Goal: Task Accomplishment & Management: Manage account settings

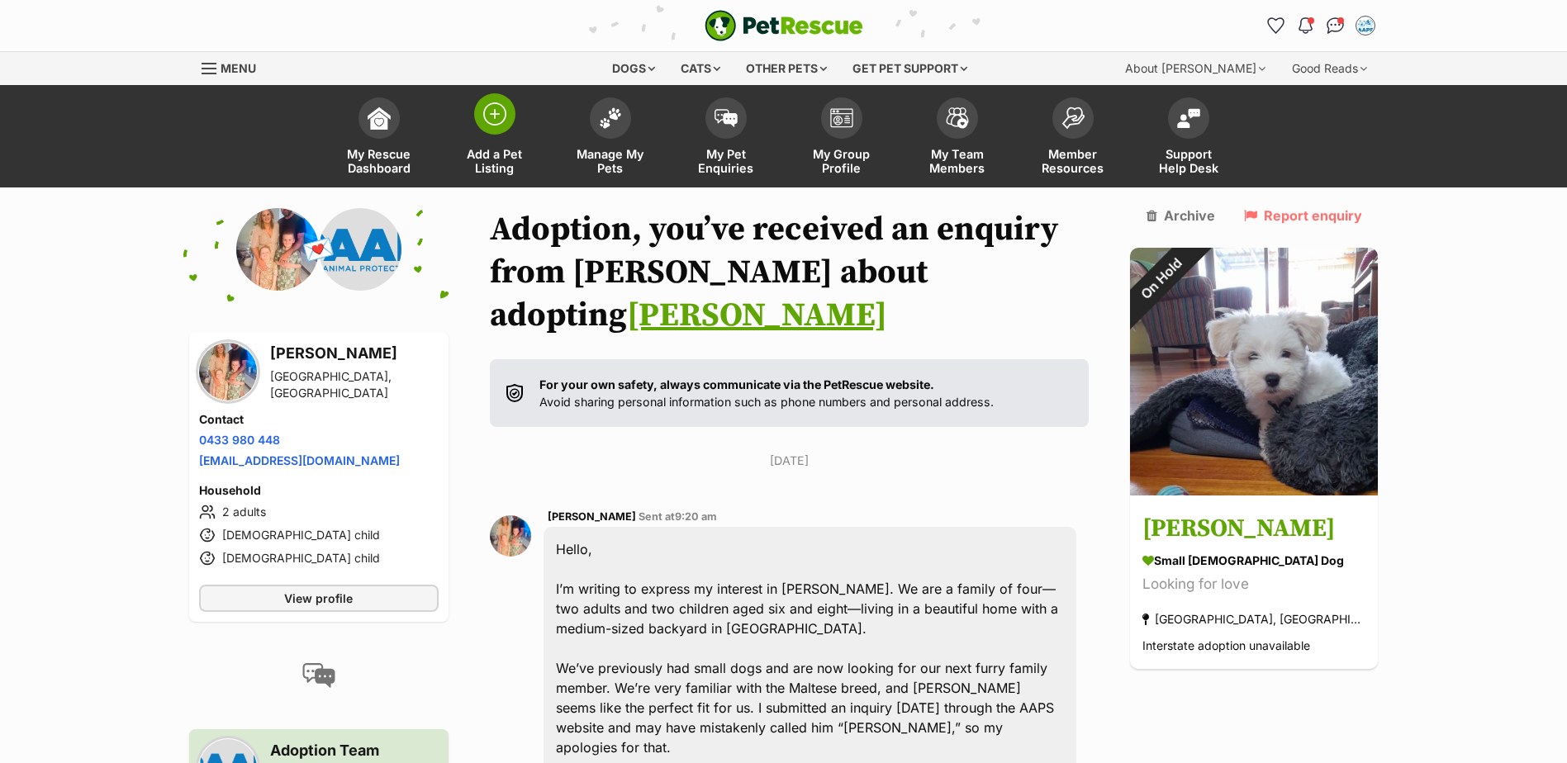
click at [508, 122] on span at bounding box center [494, 113] width 41 height 41
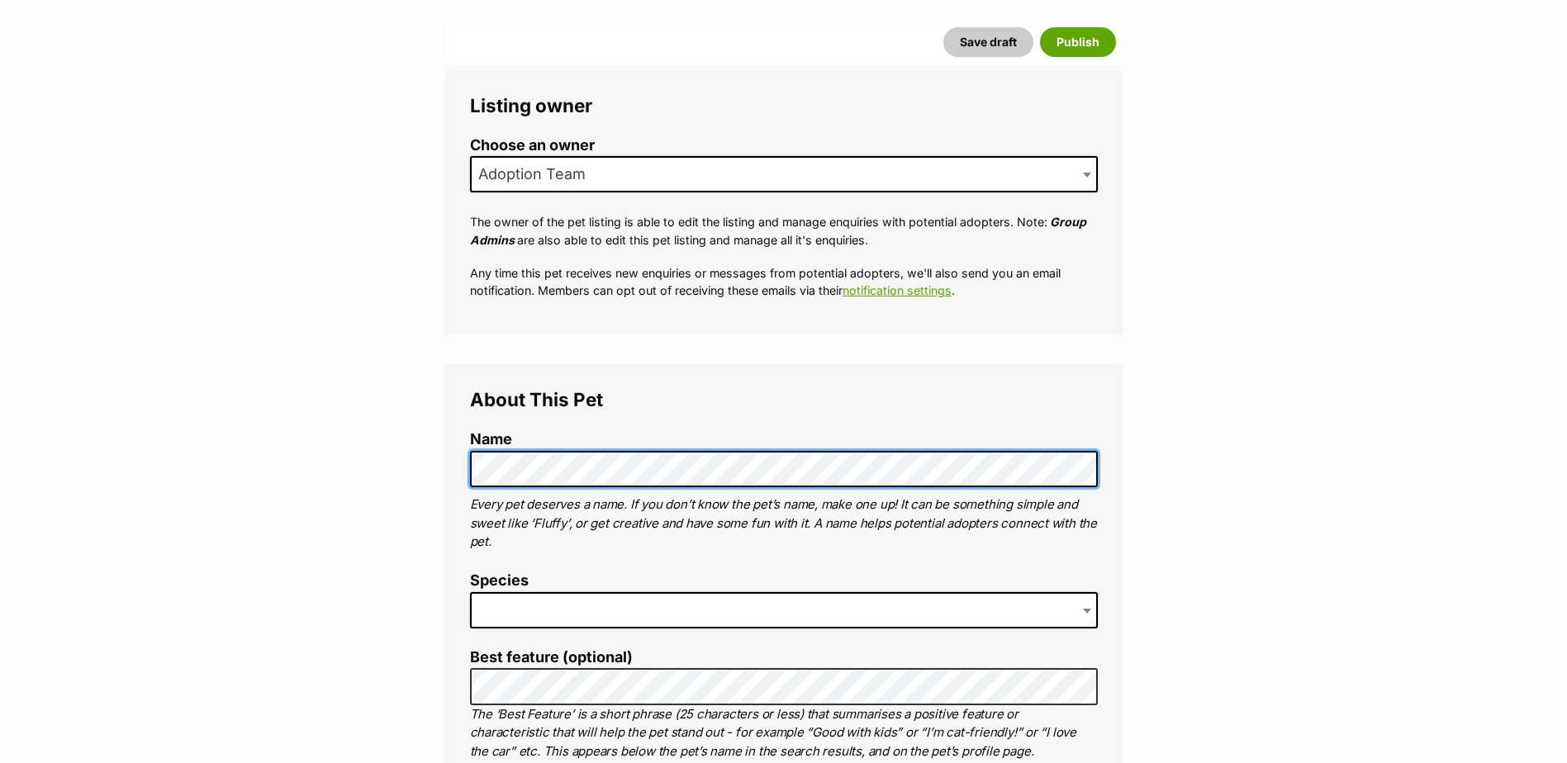
scroll to position [413, 0]
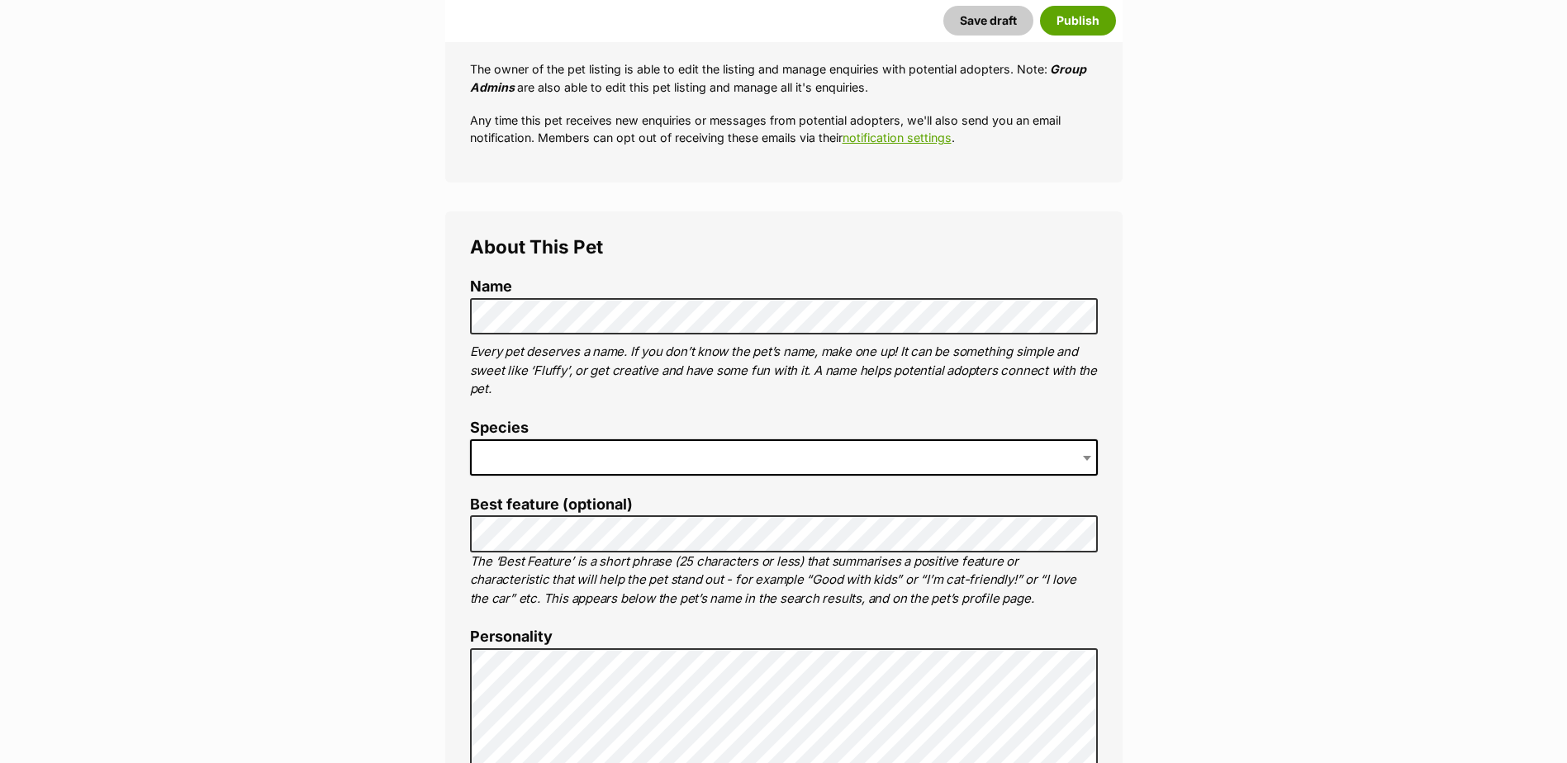
click at [510, 463] on span at bounding box center [784, 457] width 628 height 36
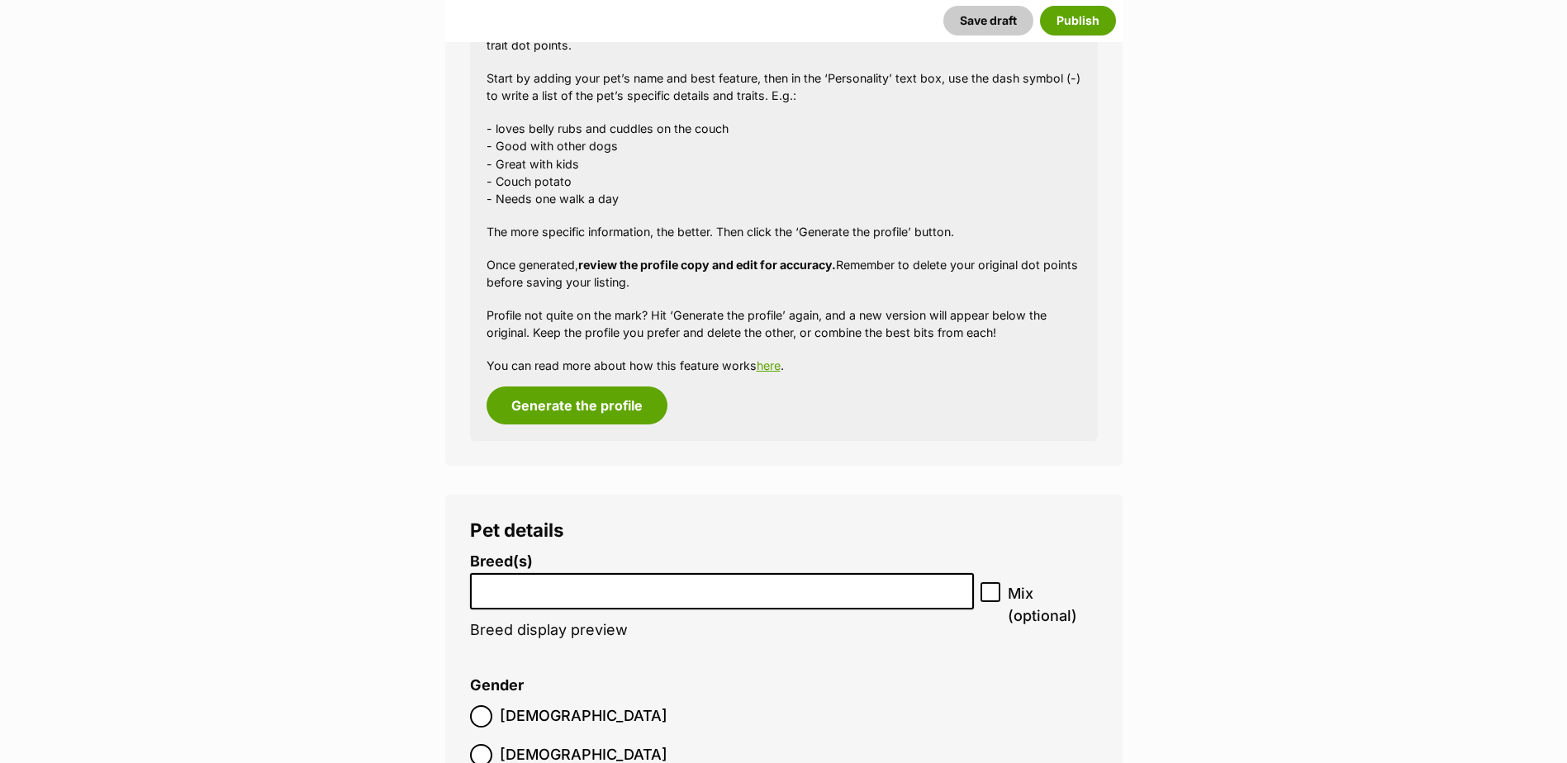
scroll to position [1652, 0]
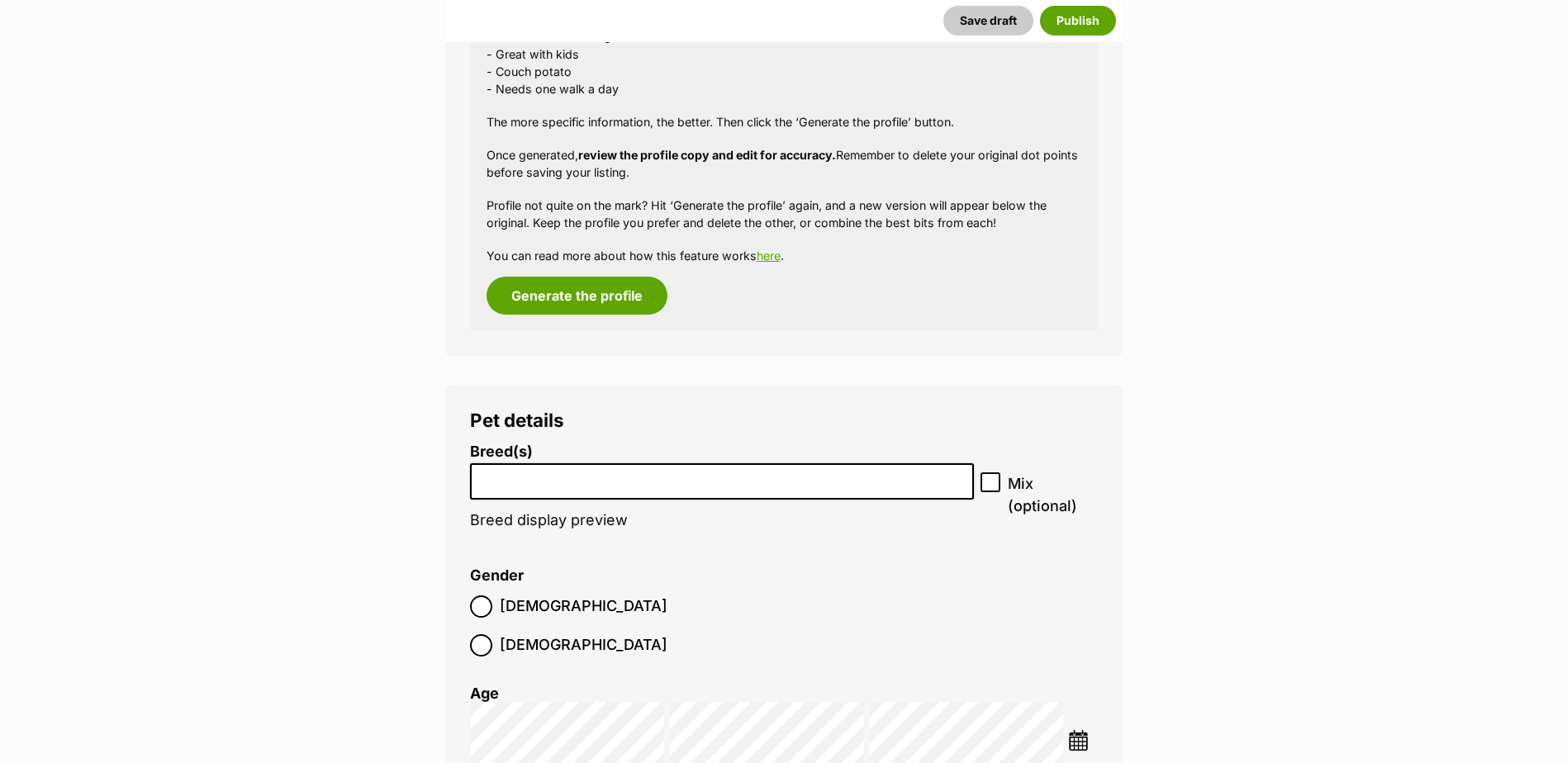
click at [578, 493] on li at bounding box center [722, 482] width 493 height 34
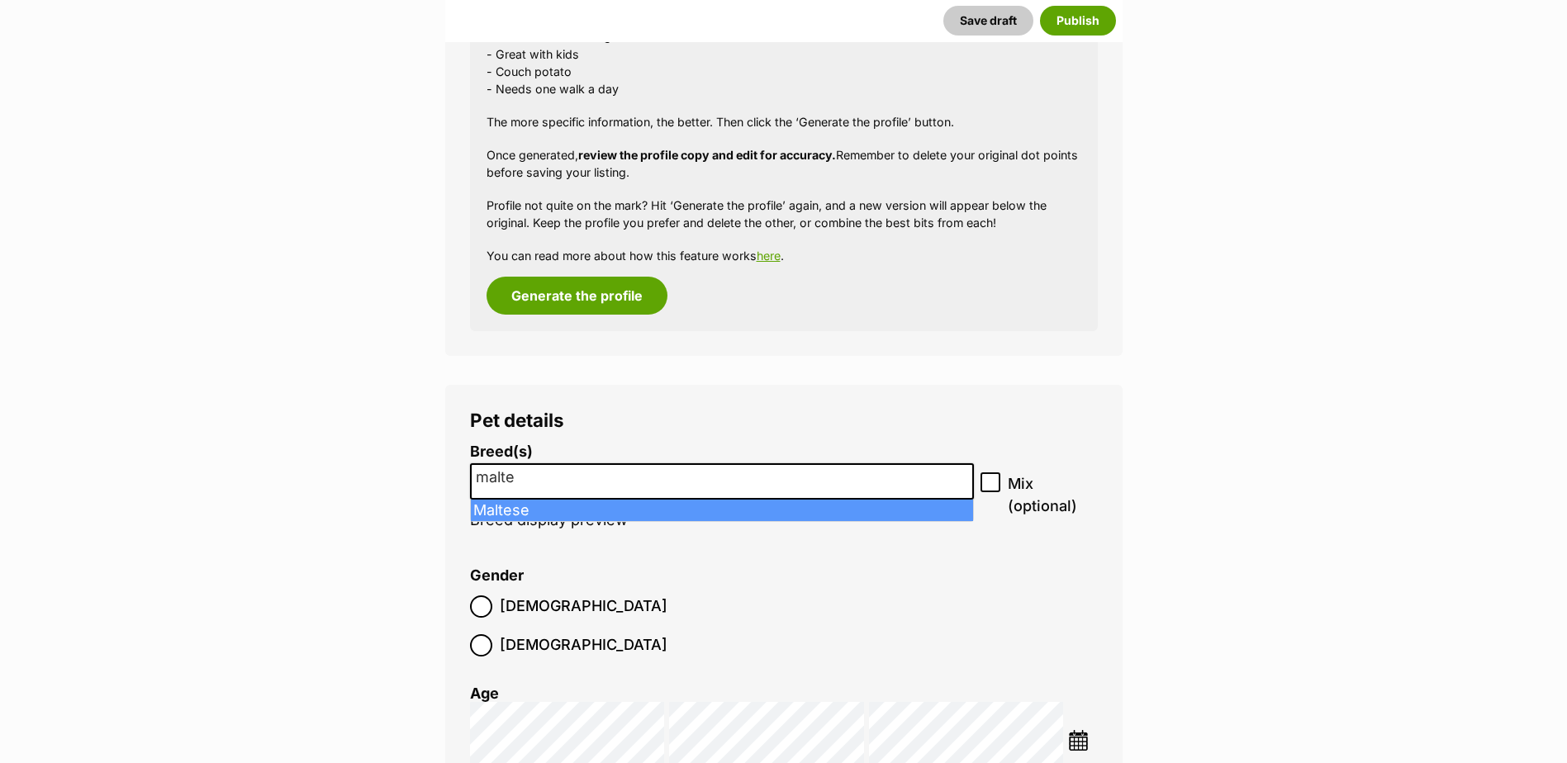
type input "malte"
select select "138"
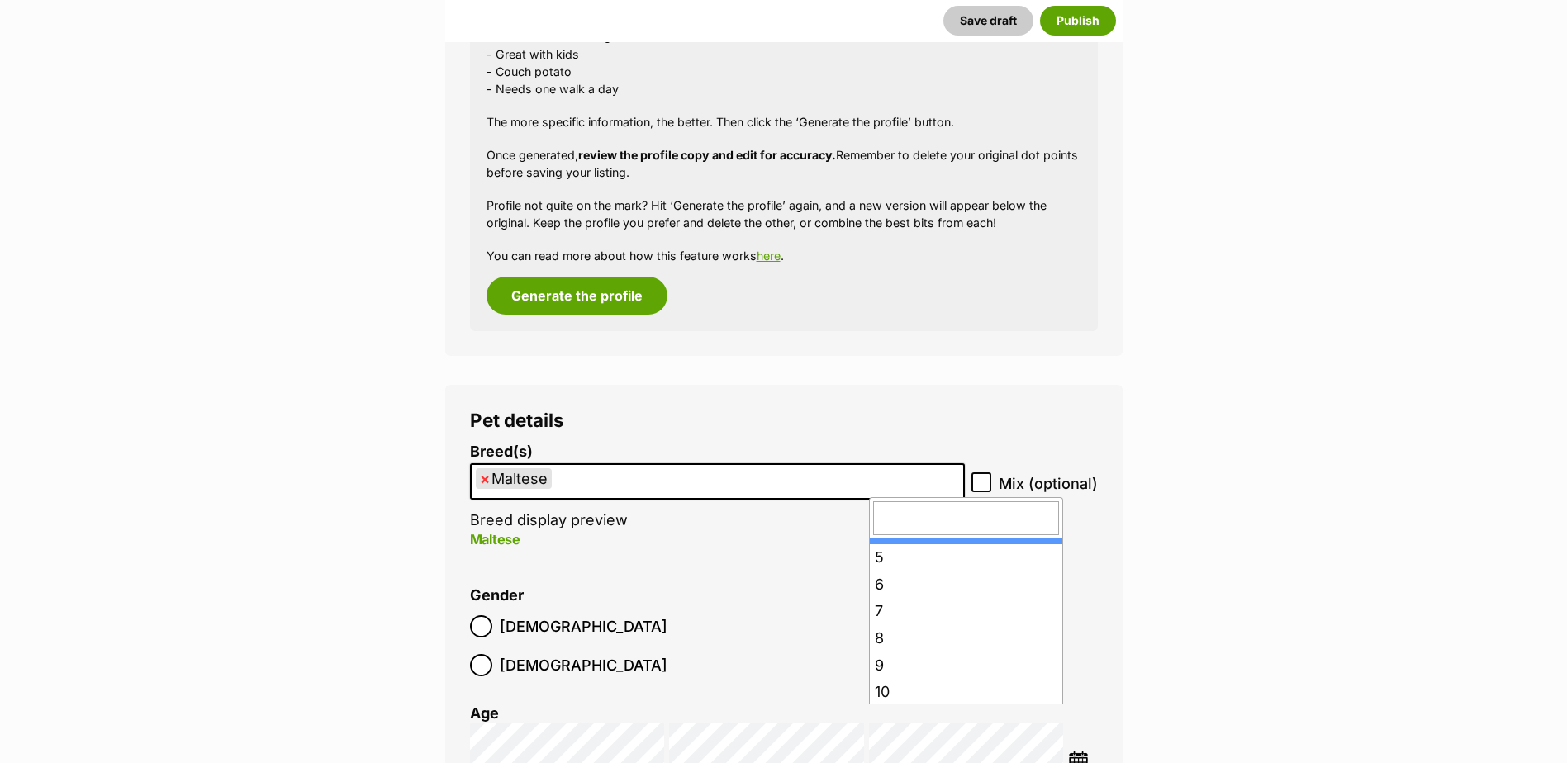
scroll to position [248, 0]
drag, startPoint x: 881, startPoint y: 557, endPoint x: 1070, endPoint y: 570, distance: 189.6
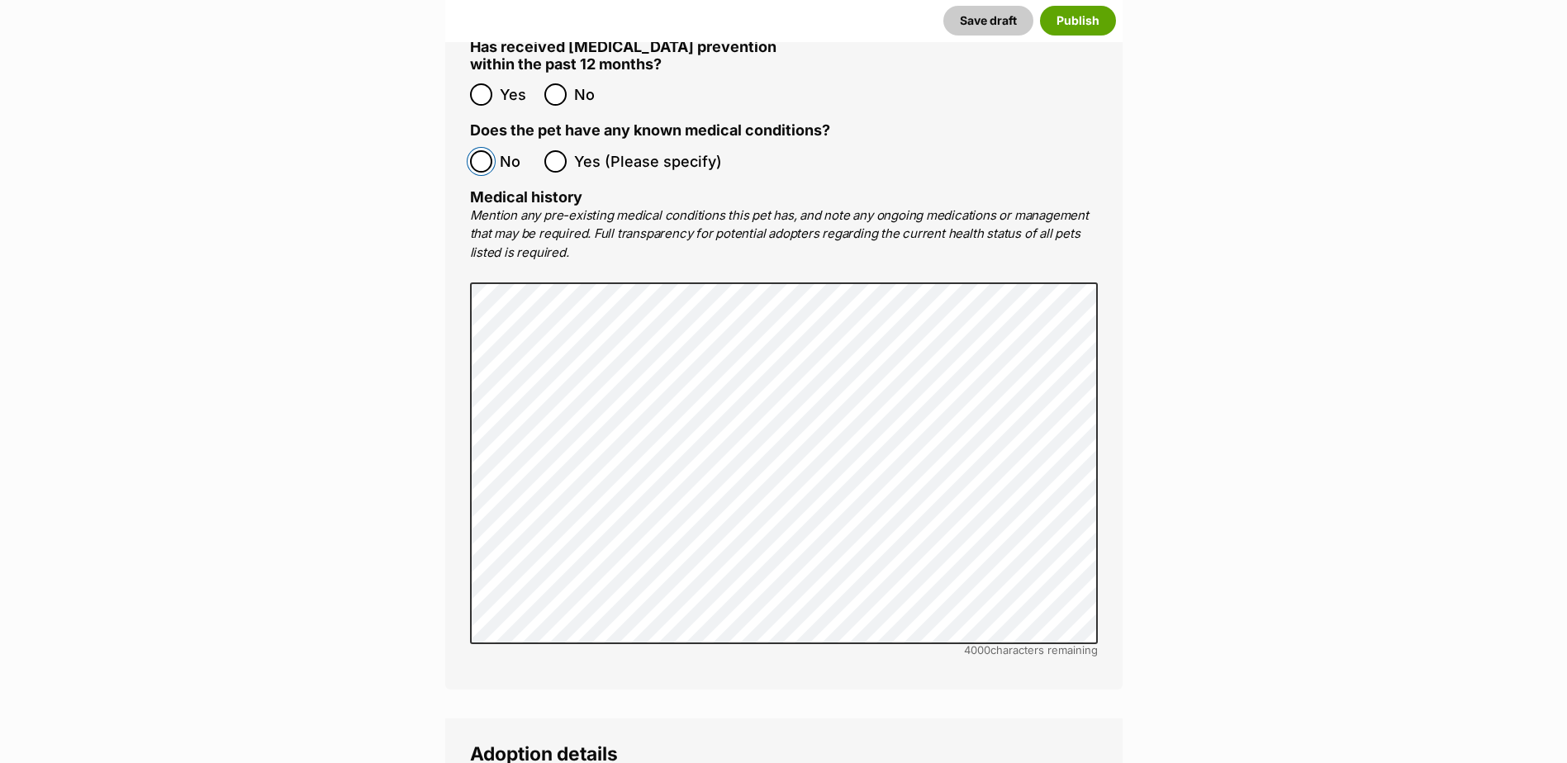
scroll to position [3386, 0]
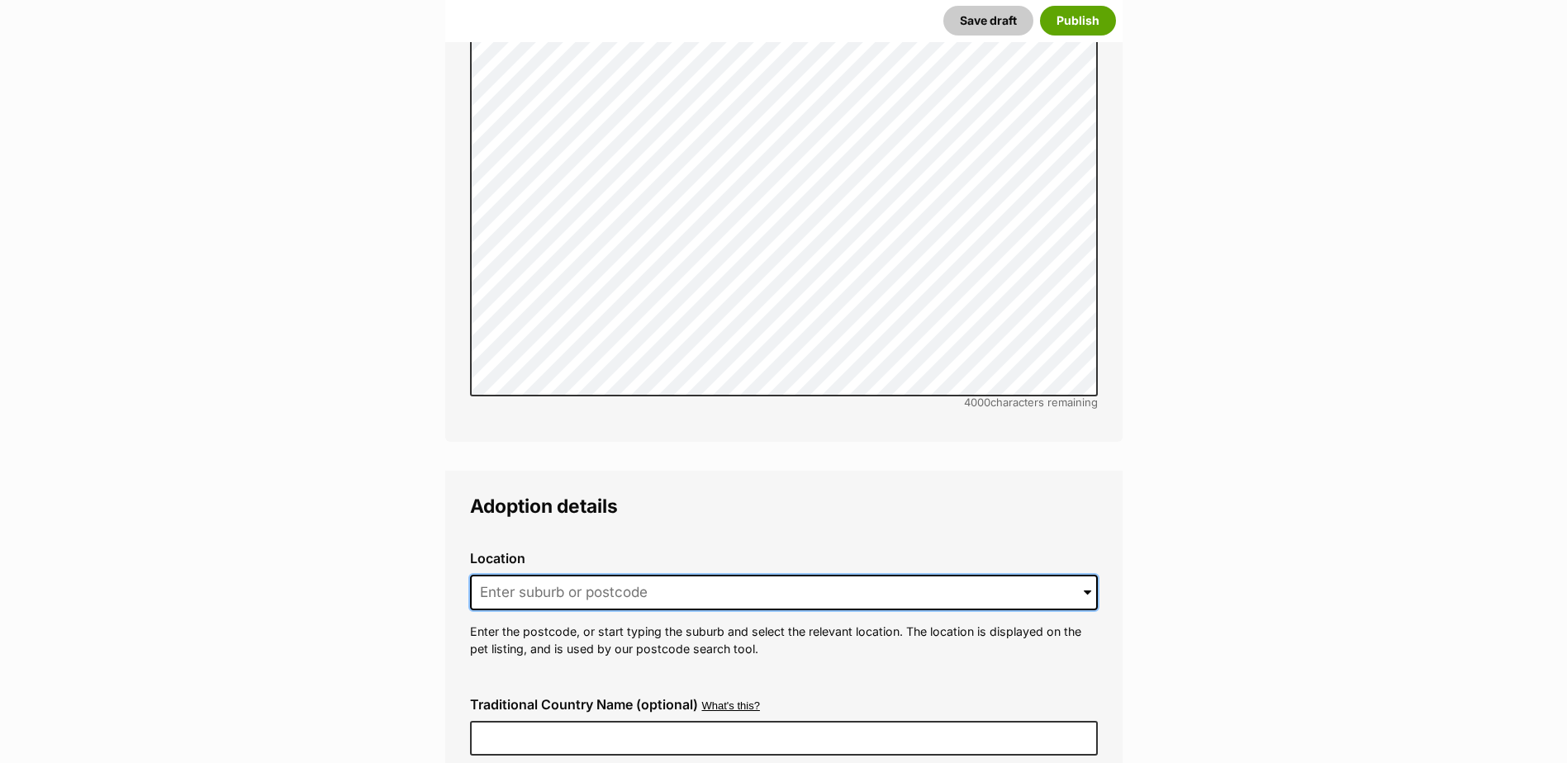
click at [524, 575] on input at bounding box center [784, 593] width 628 height 36
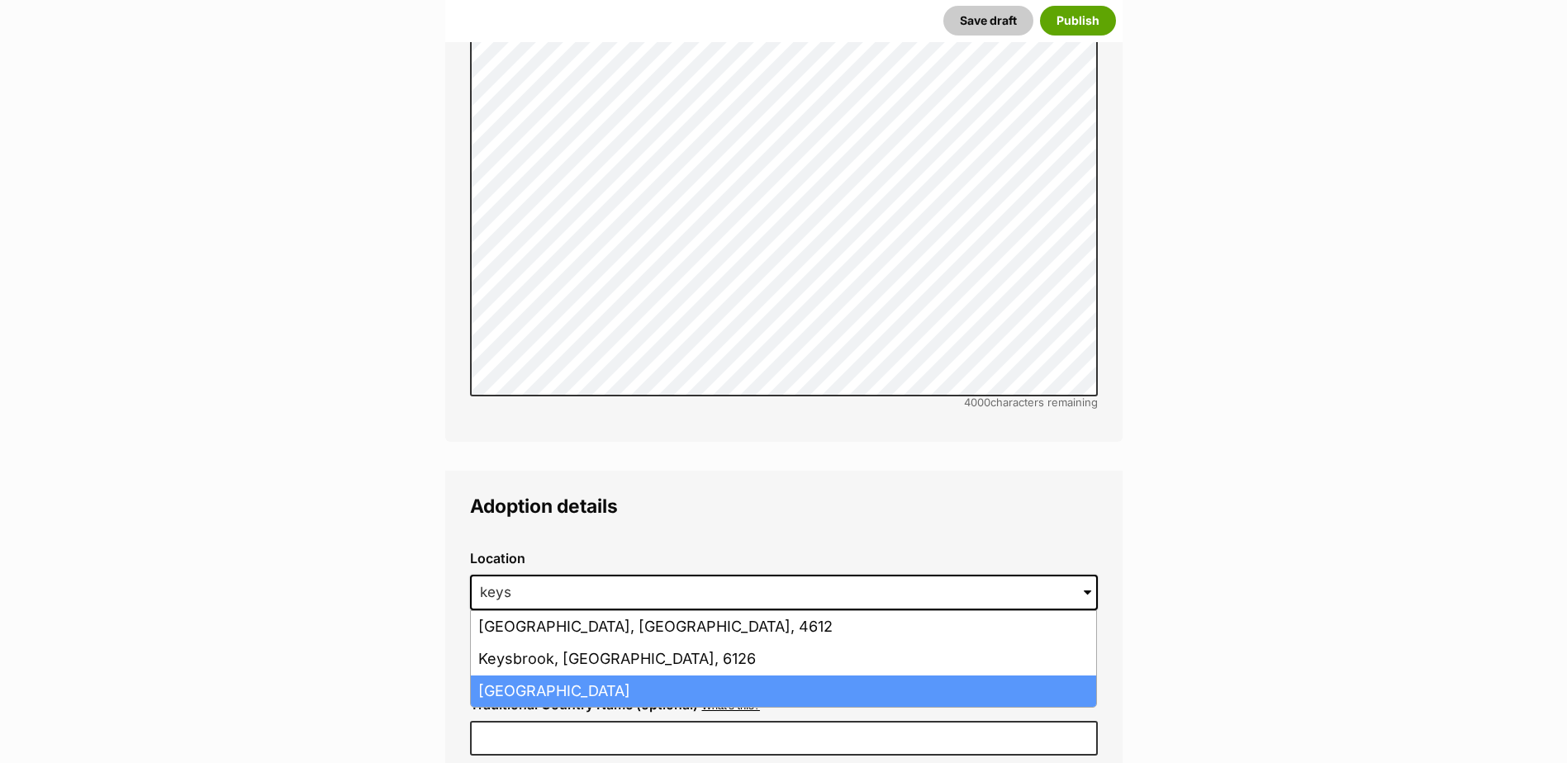
click at [522, 676] on li "Keysborough, Victoria, 3173" at bounding box center [783, 692] width 625 height 32
type input "Keysborough, Victoria, 3173"
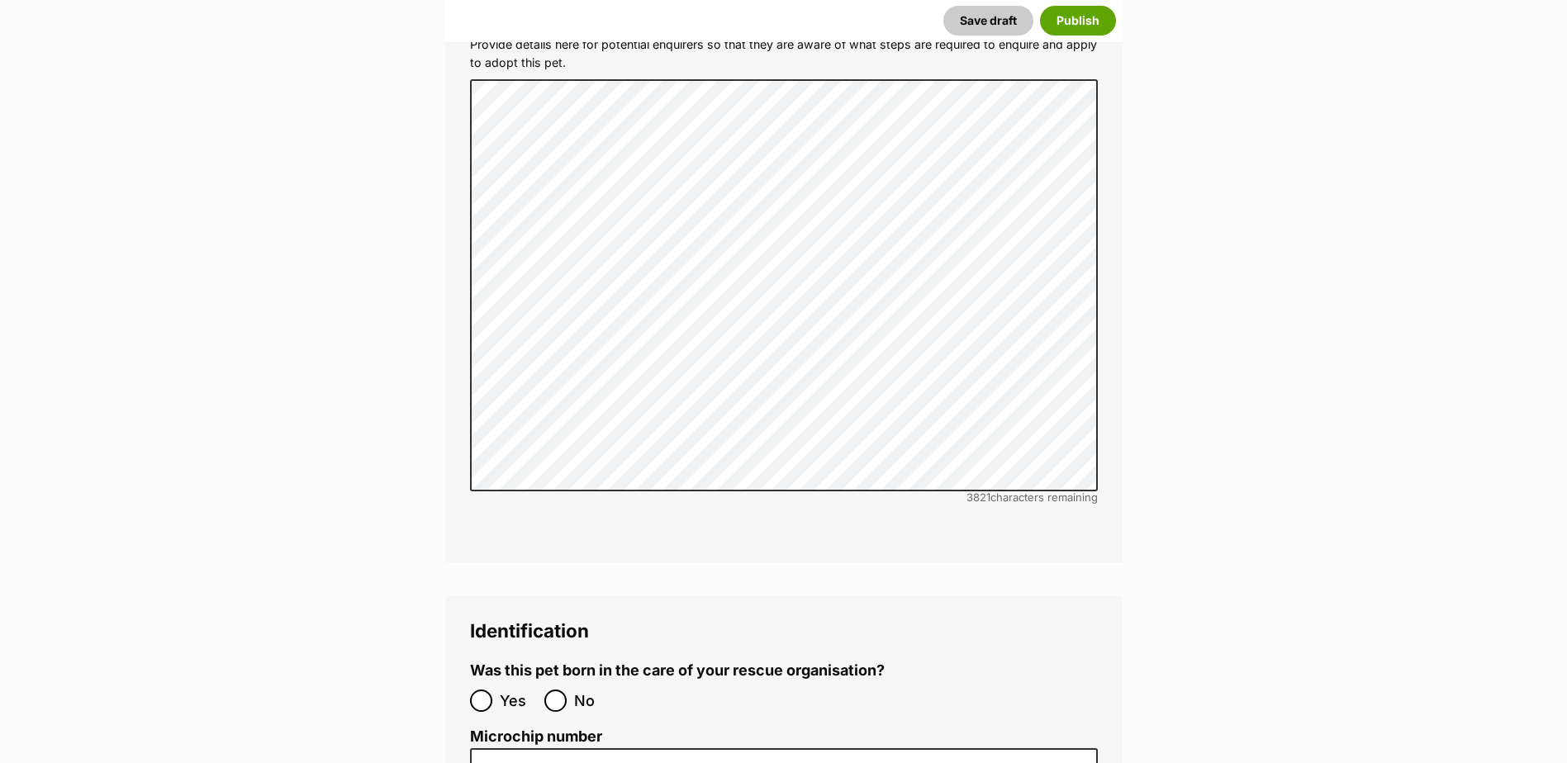
scroll to position [4955, 0]
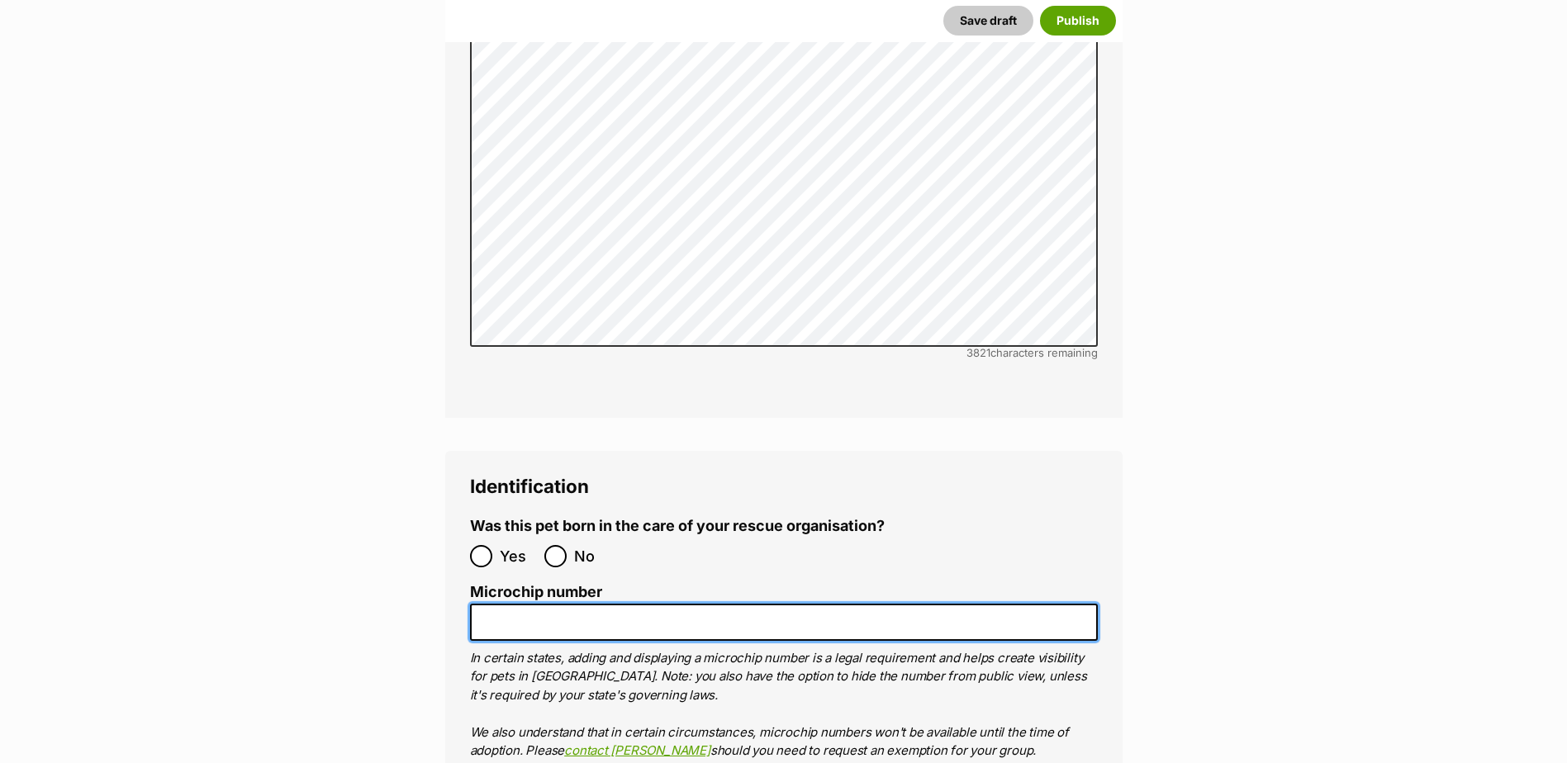
click at [519, 604] on input "Microchip number" at bounding box center [784, 622] width 628 height 37
paste input "956000018859584"
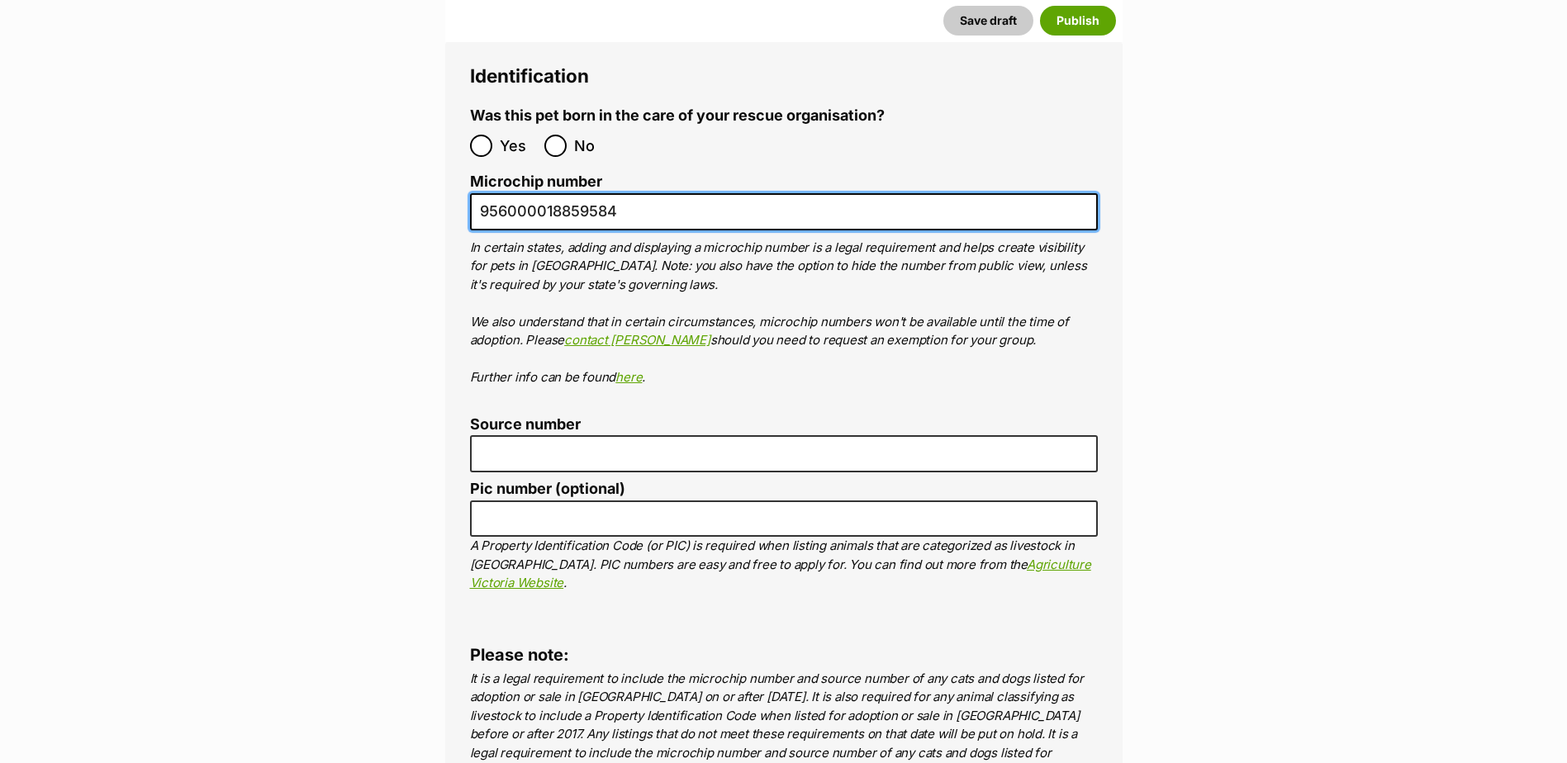
scroll to position [5368, 0]
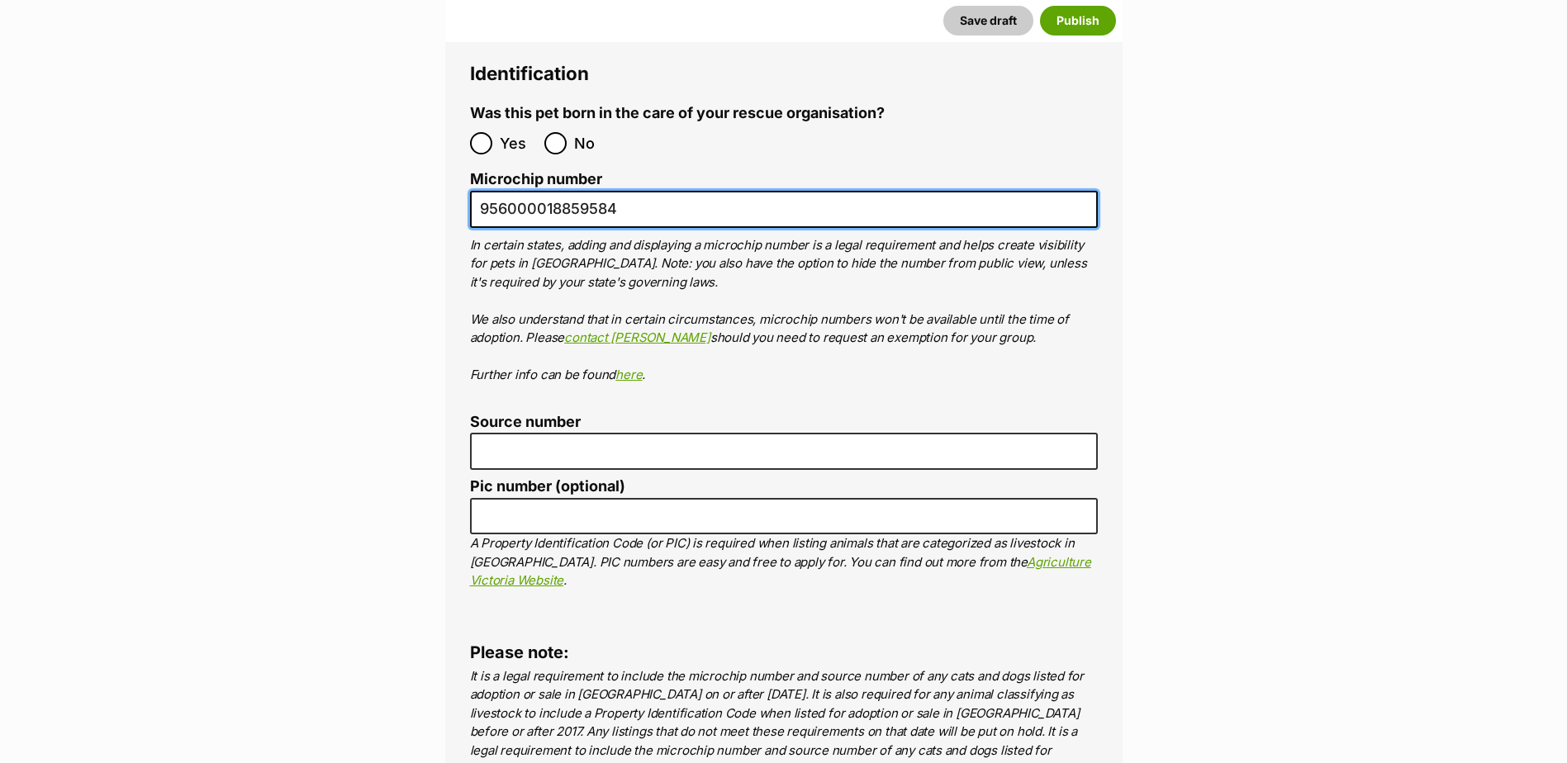
type input "956000018859584"
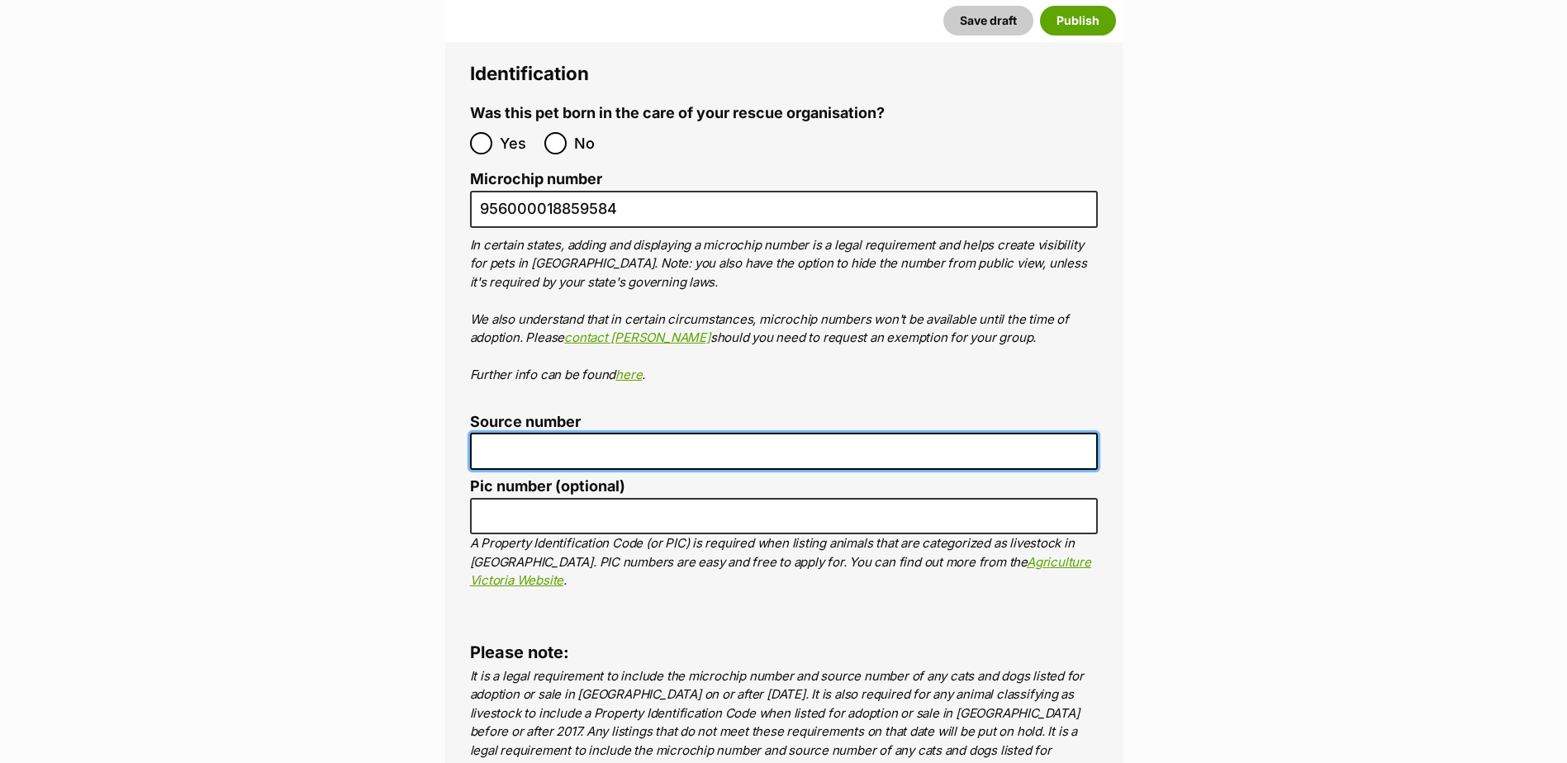
click at [502, 433] on input "Source number" at bounding box center [784, 451] width 628 height 37
paste input "Br100702"
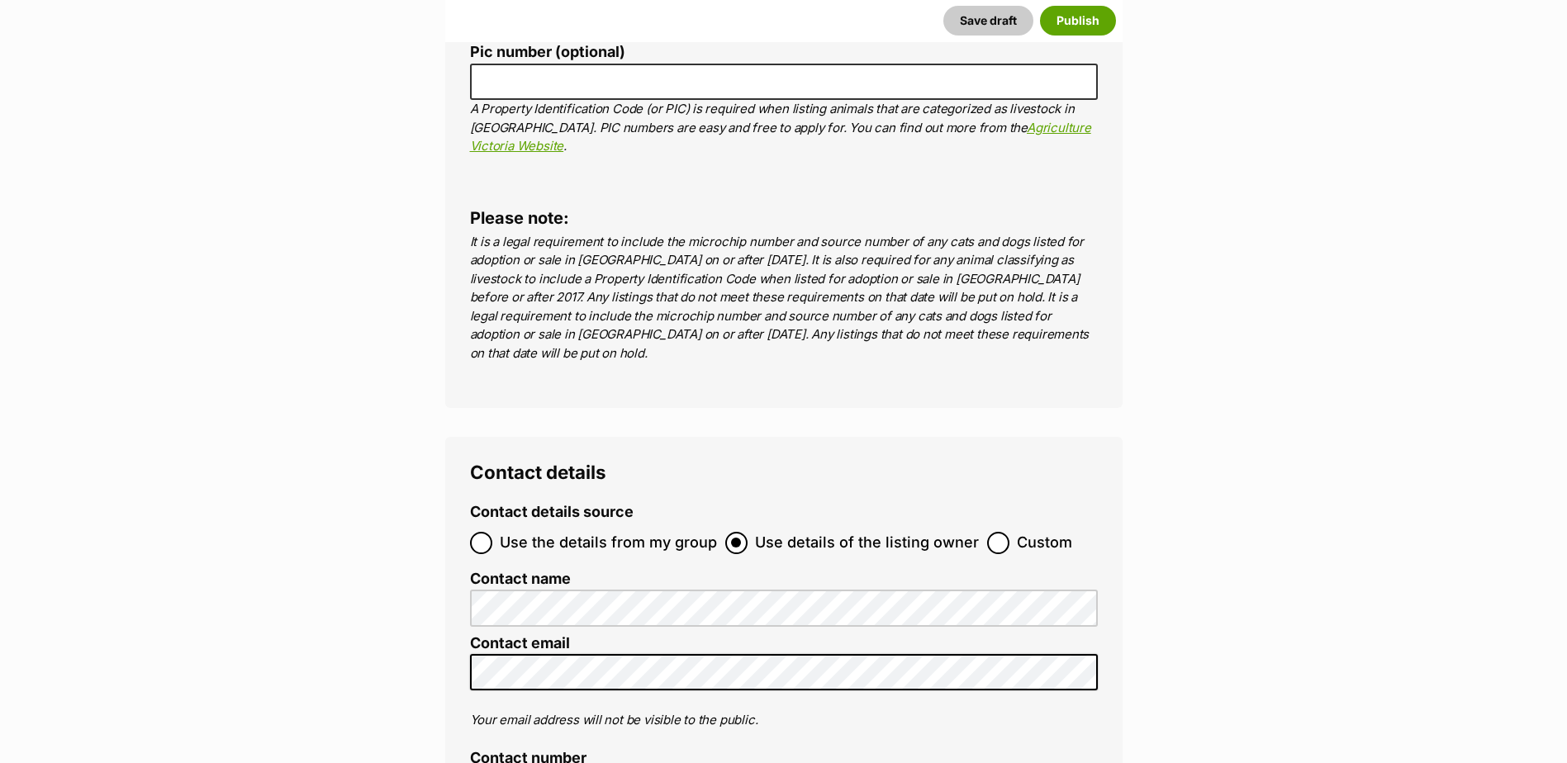
scroll to position [5946, 0]
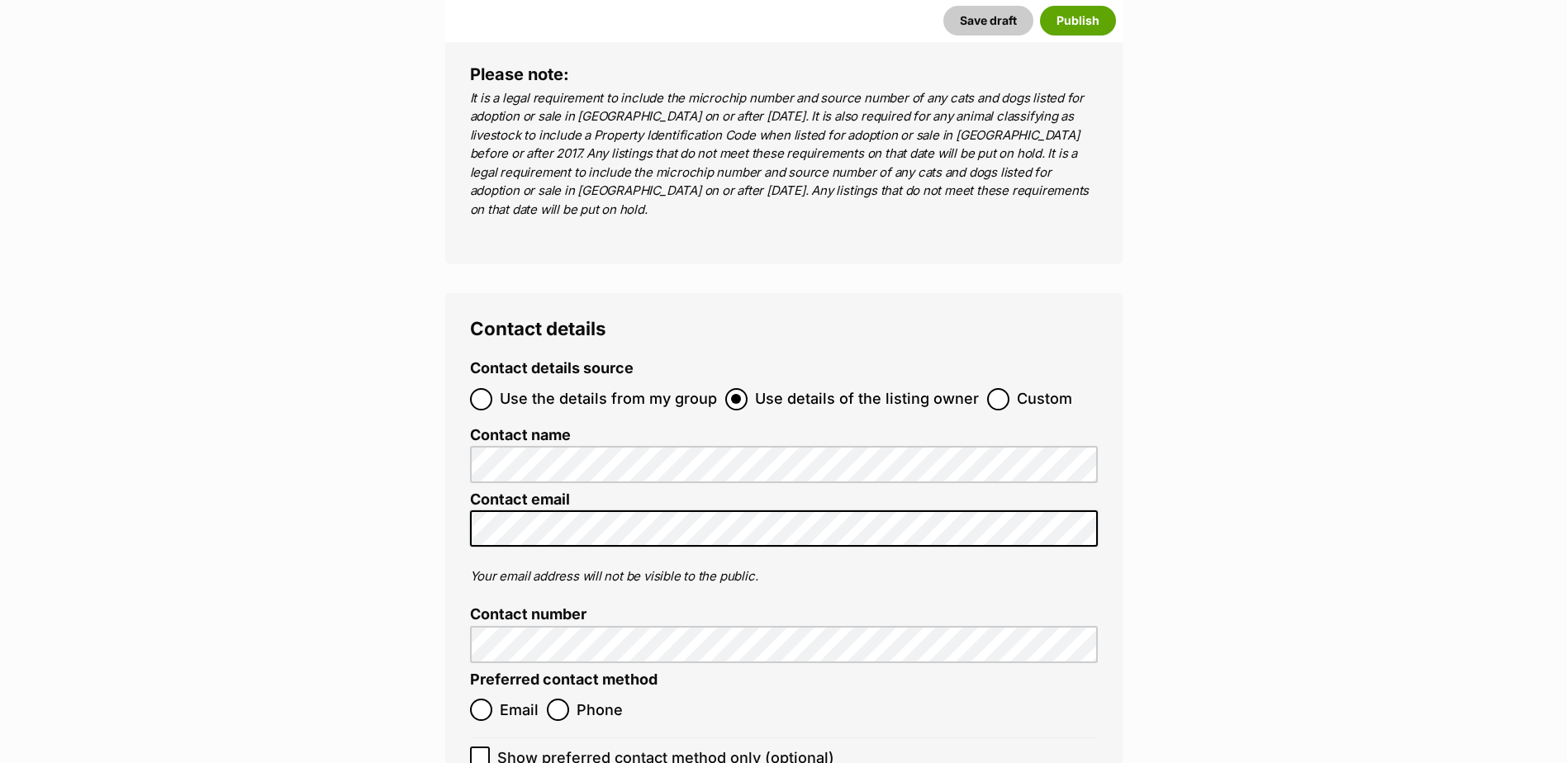
type input "Br100702"
click at [478, 699] on input "Email" at bounding box center [481, 710] width 22 height 22
radio input "true"
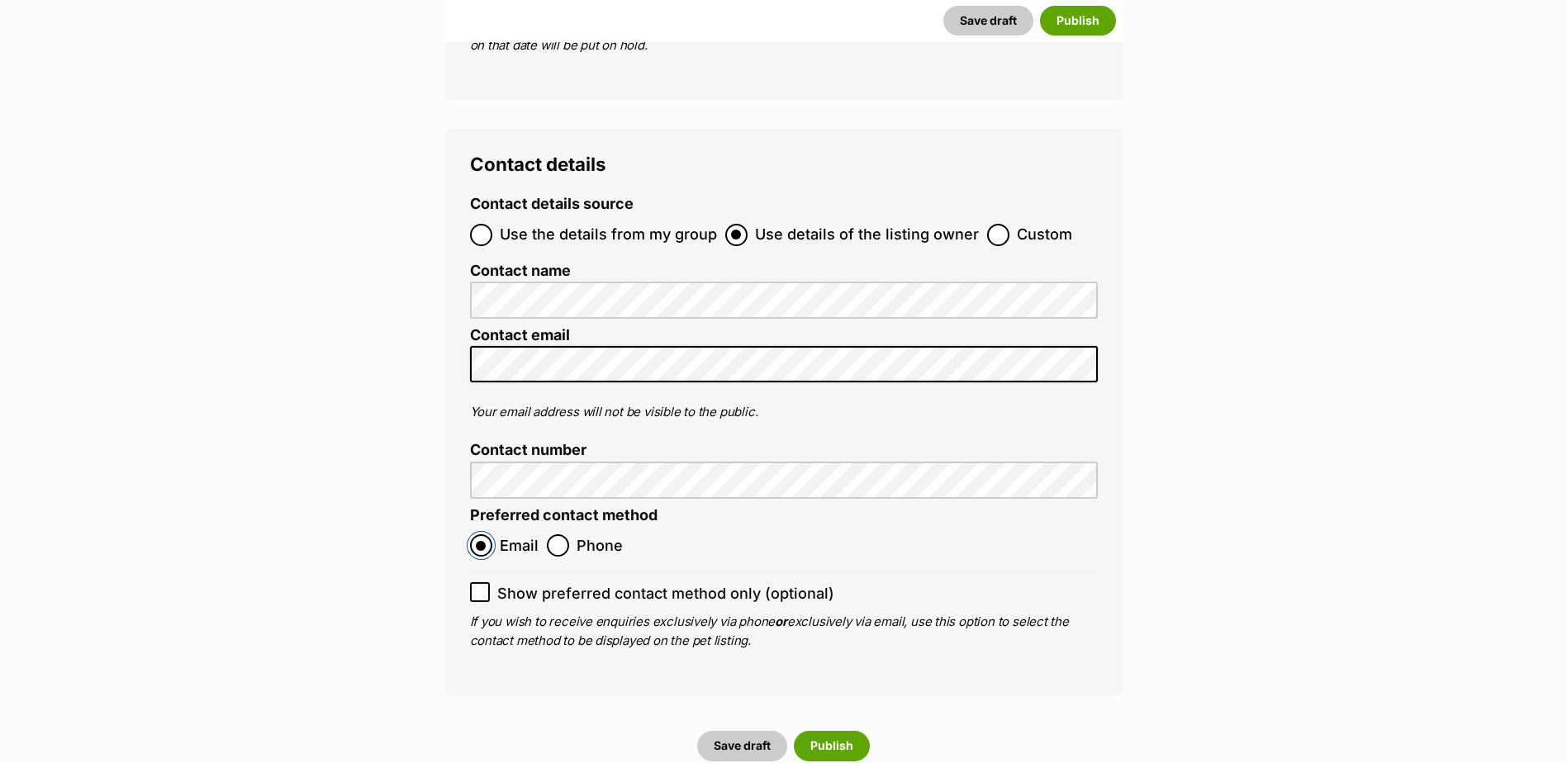
scroll to position [6194, 0]
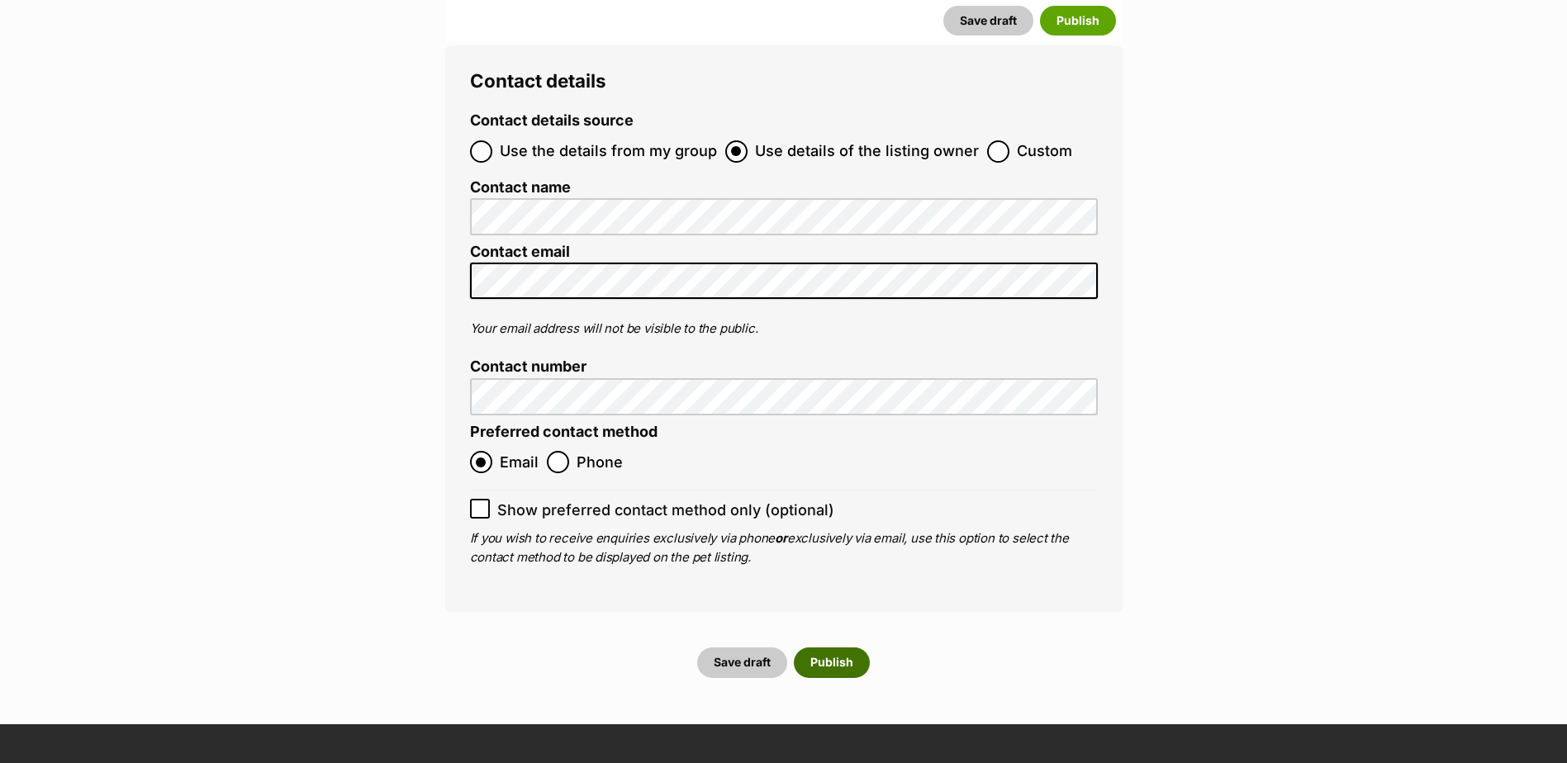
click at [833, 647] on button "Publish" at bounding box center [832, 662] width 76 height 30
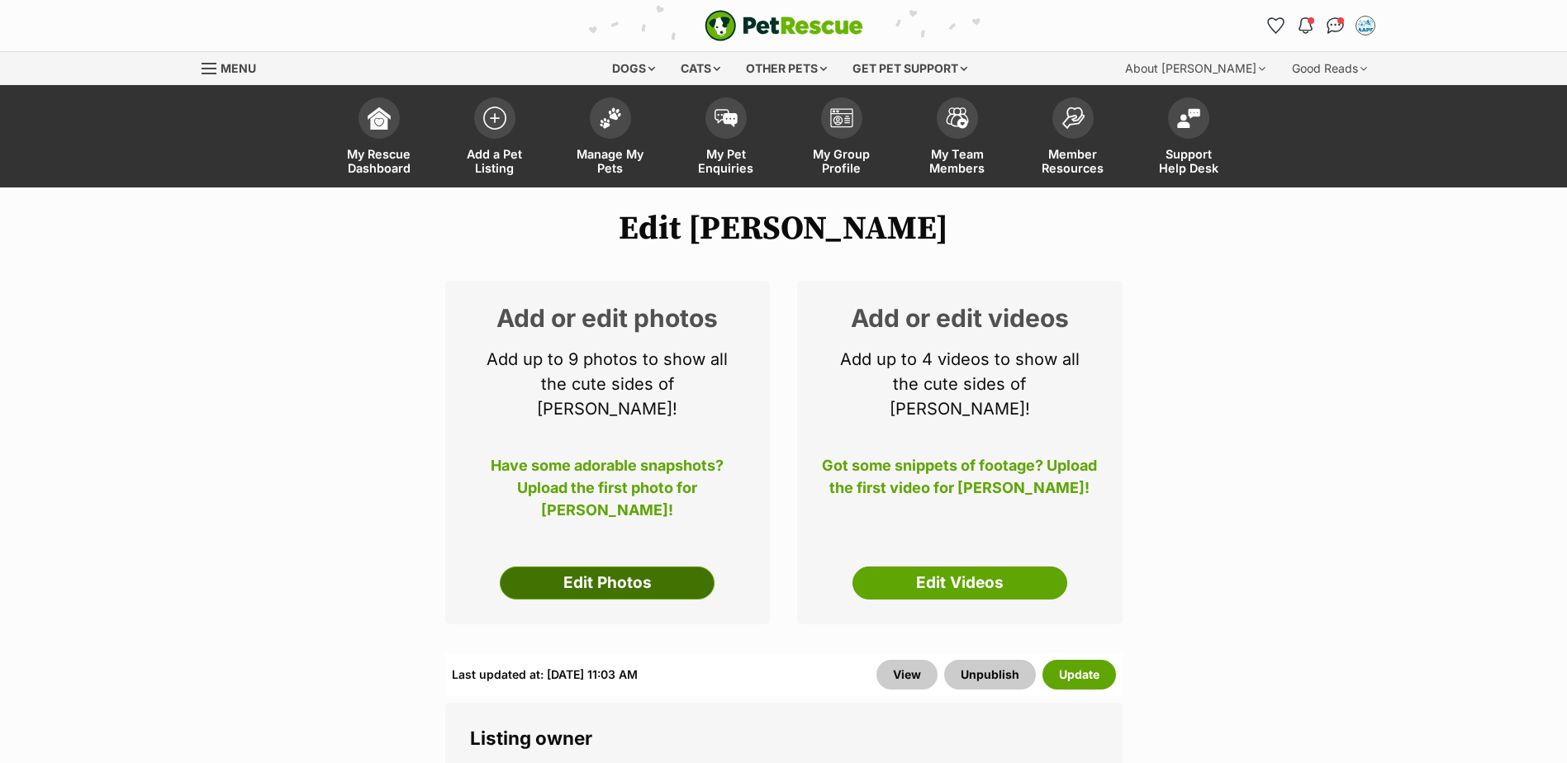
click at [595, 567] on link "Edit Photos" at bounding box center [607, 583] width 215 height 33
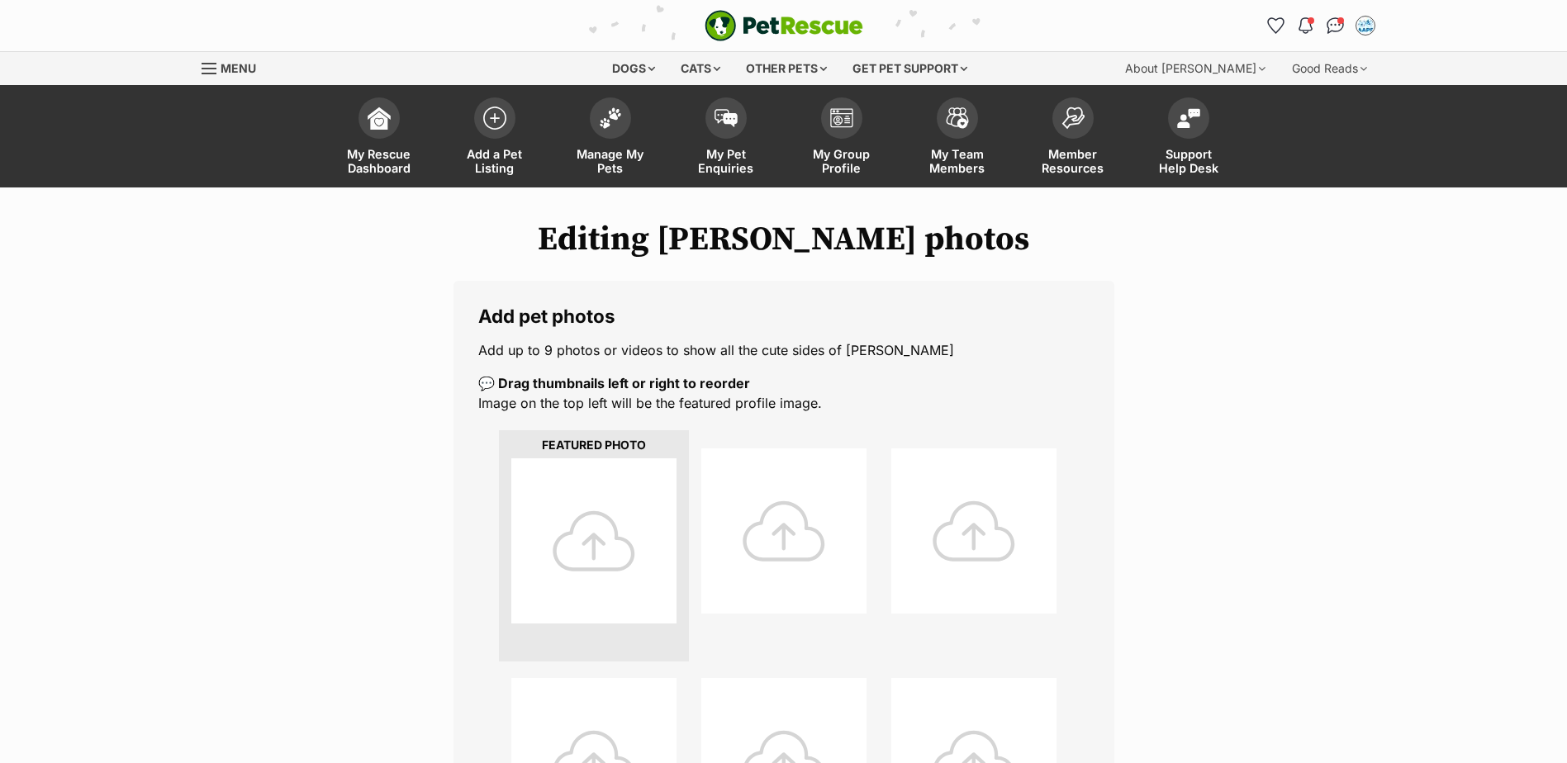
click at [577, 540] on div at bounding box center [593, 540] width 165 height 165
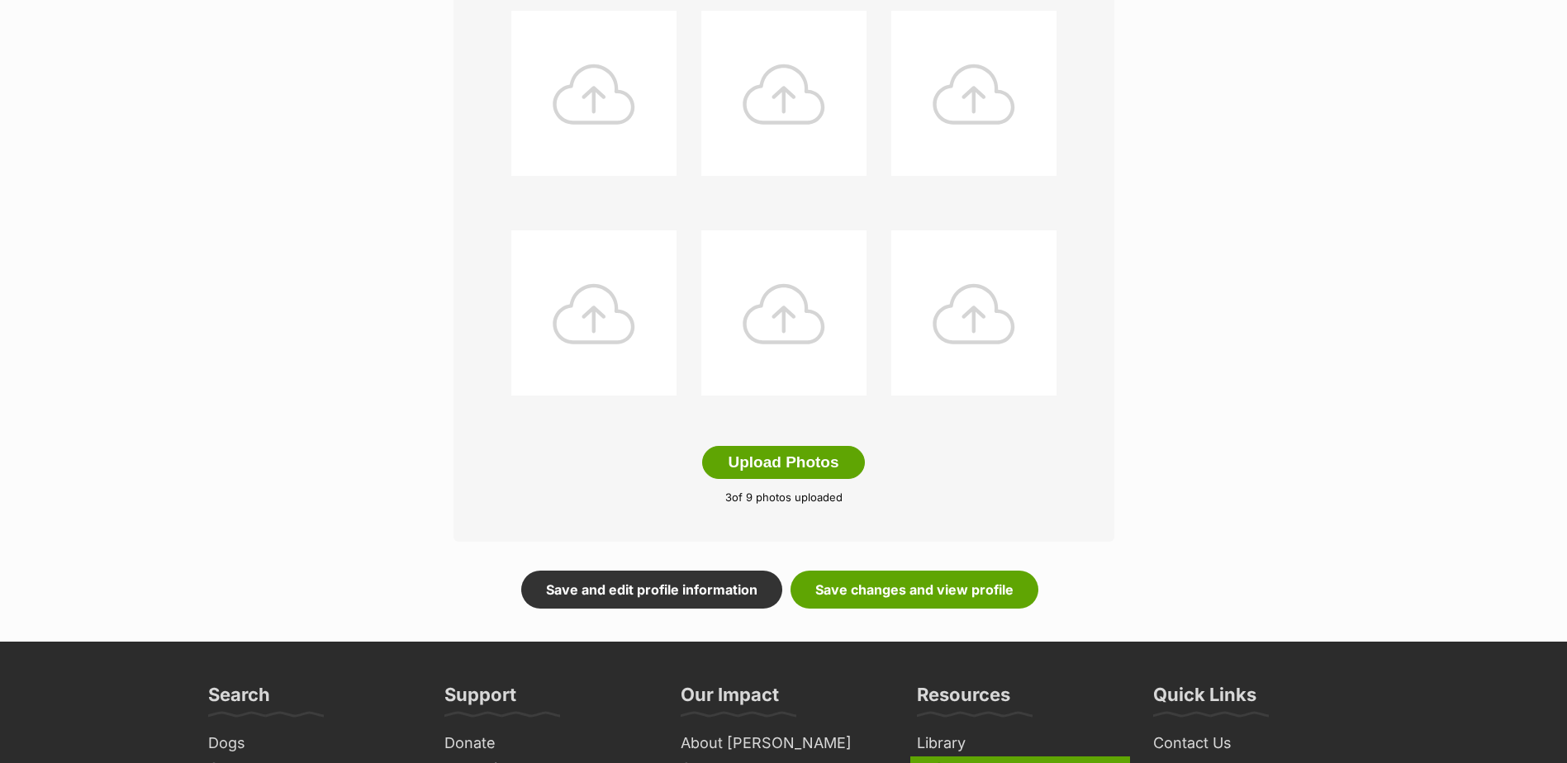
scroll to position [826, 0]
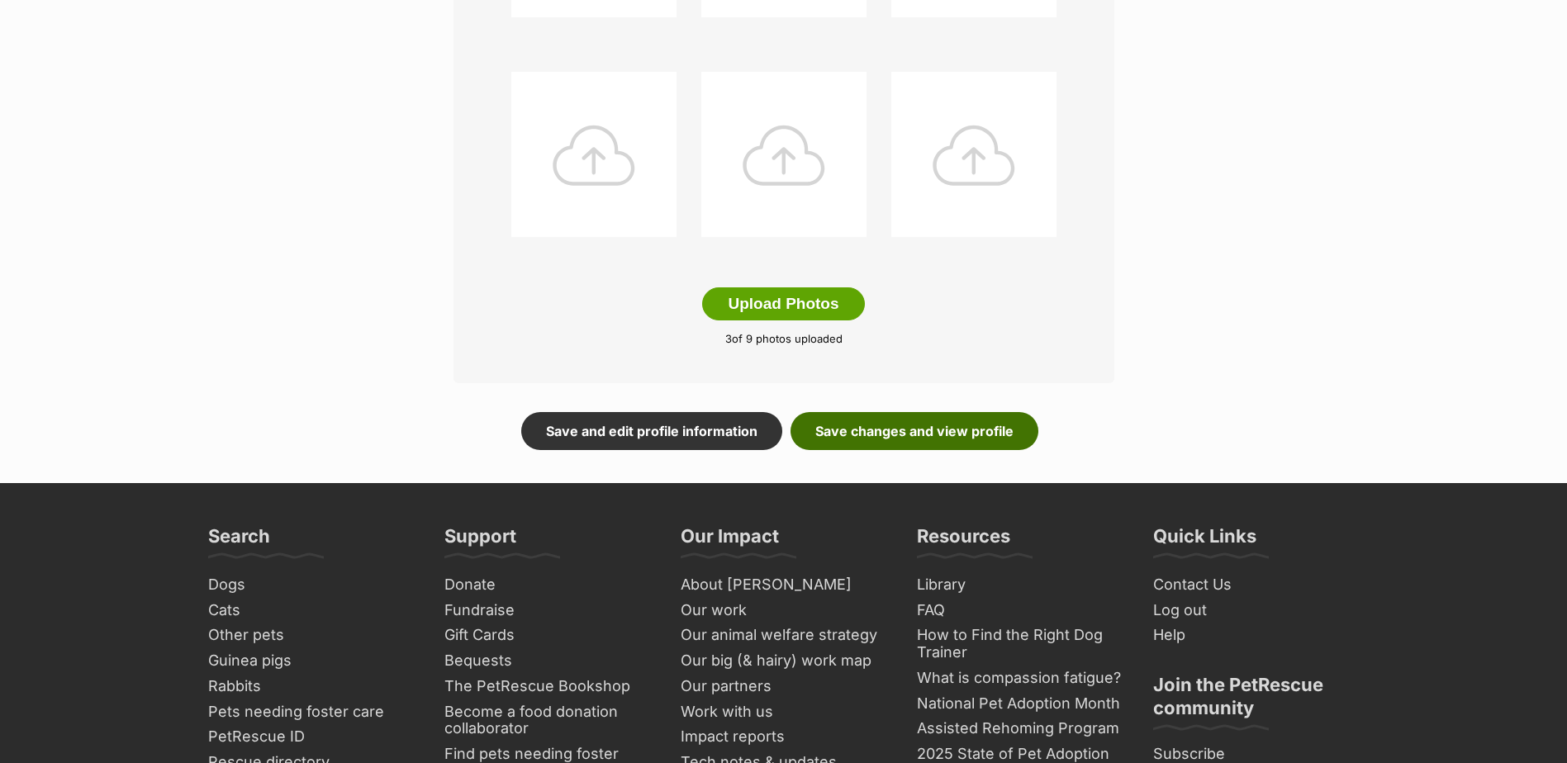
click at [934, 423] on link "Save changes and view profile" at bounding box center [914, 431] width 248 height 38
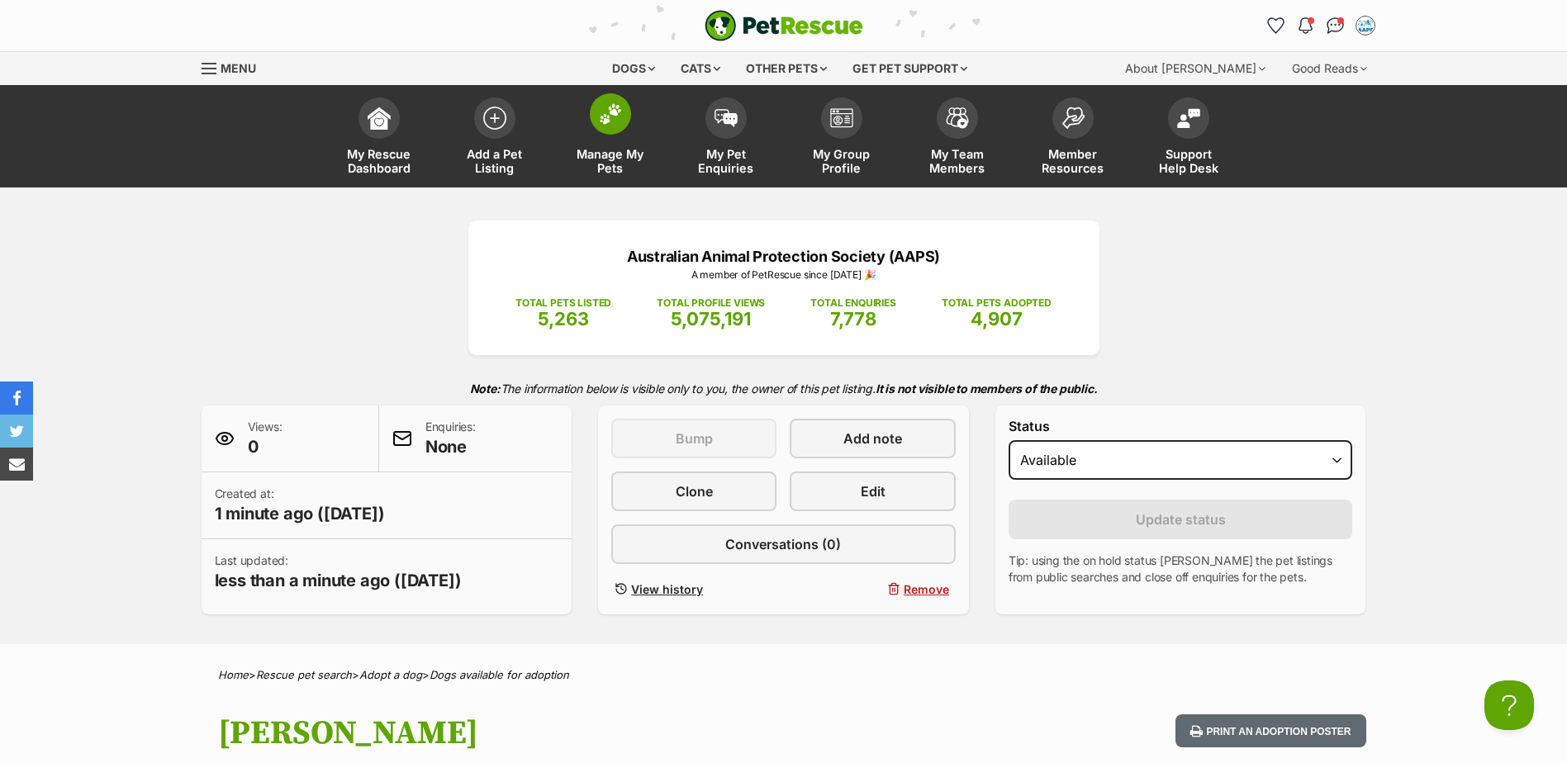
click at [607, 116] on img at bounding box center [610, 113] width 23 height 21
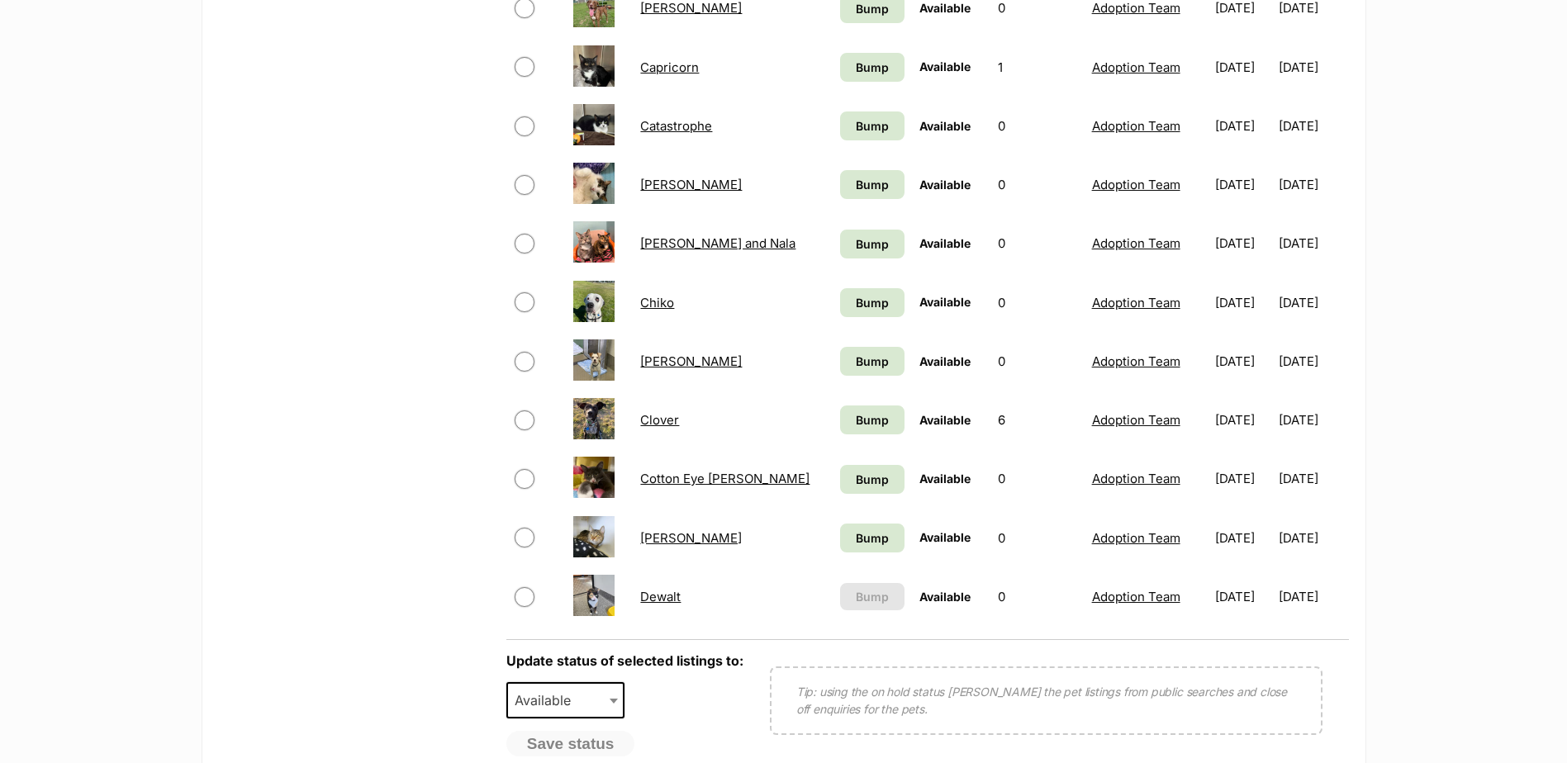
scroll to position [1239, 0]
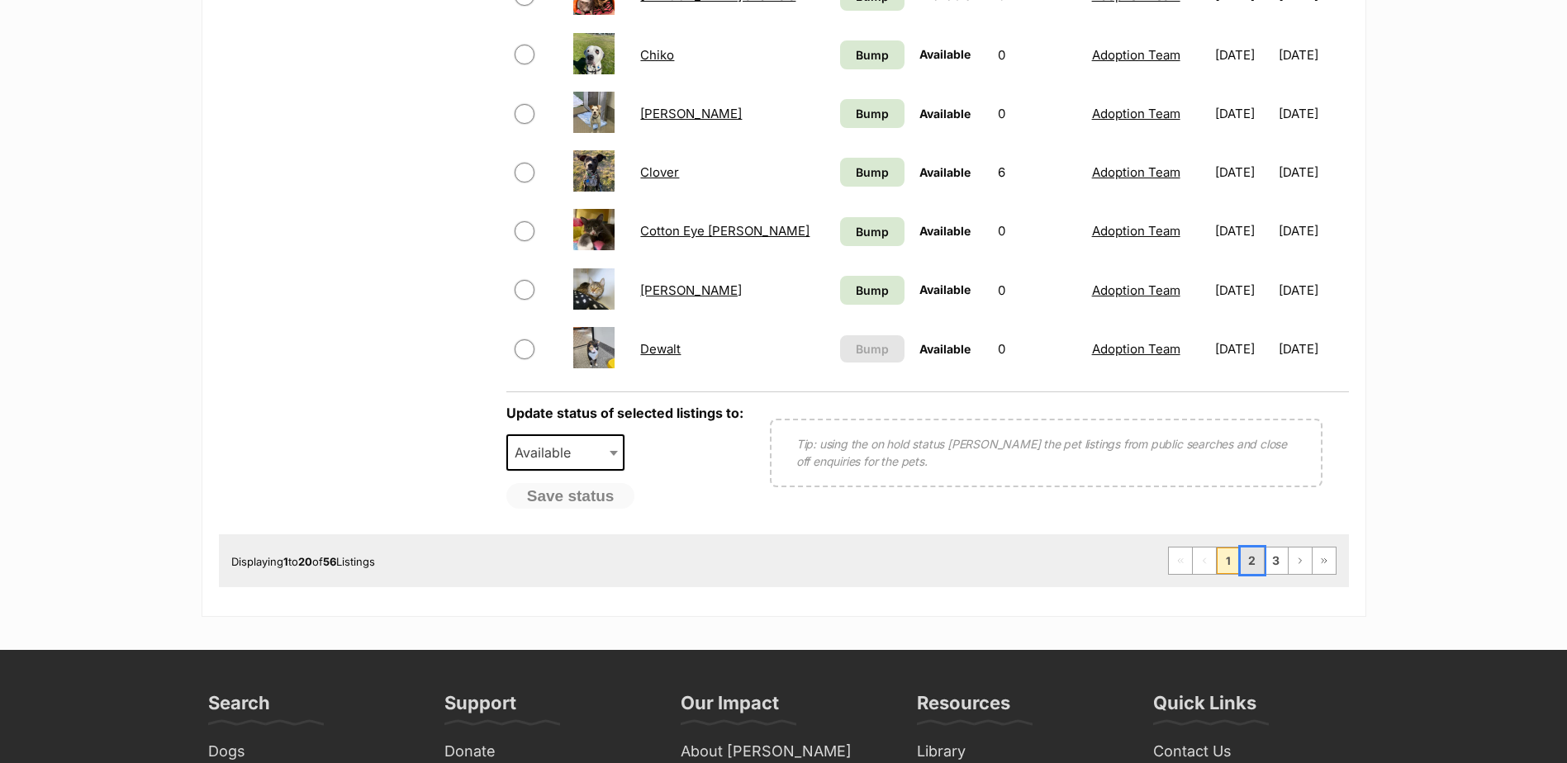
click at [1249, 561] on link "2" at bounding box center [1251, 561] width 23 height 26
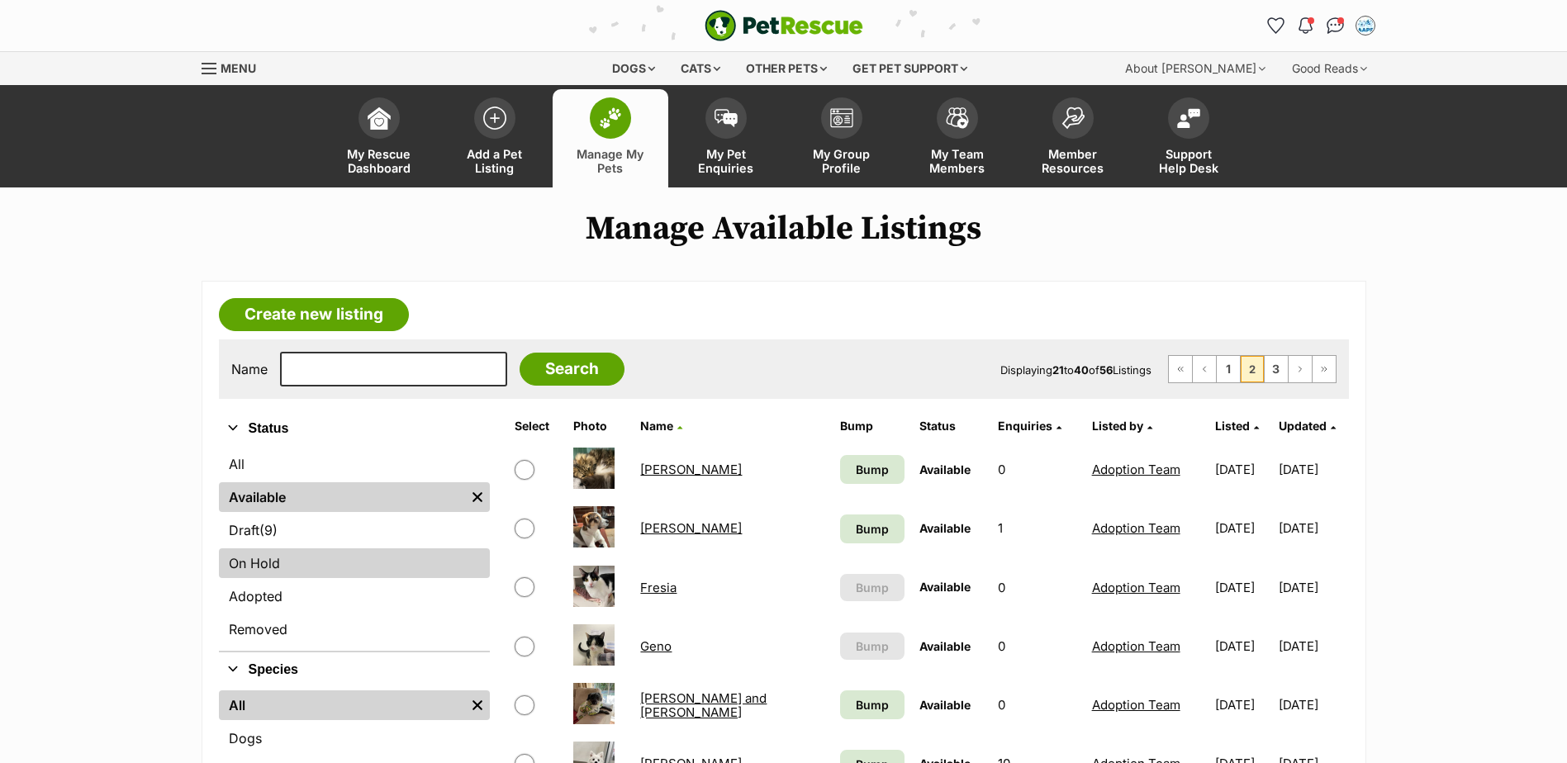
click at [260, 566] on link "On Hold" at bounding box center [354, 563] width 271 height 30
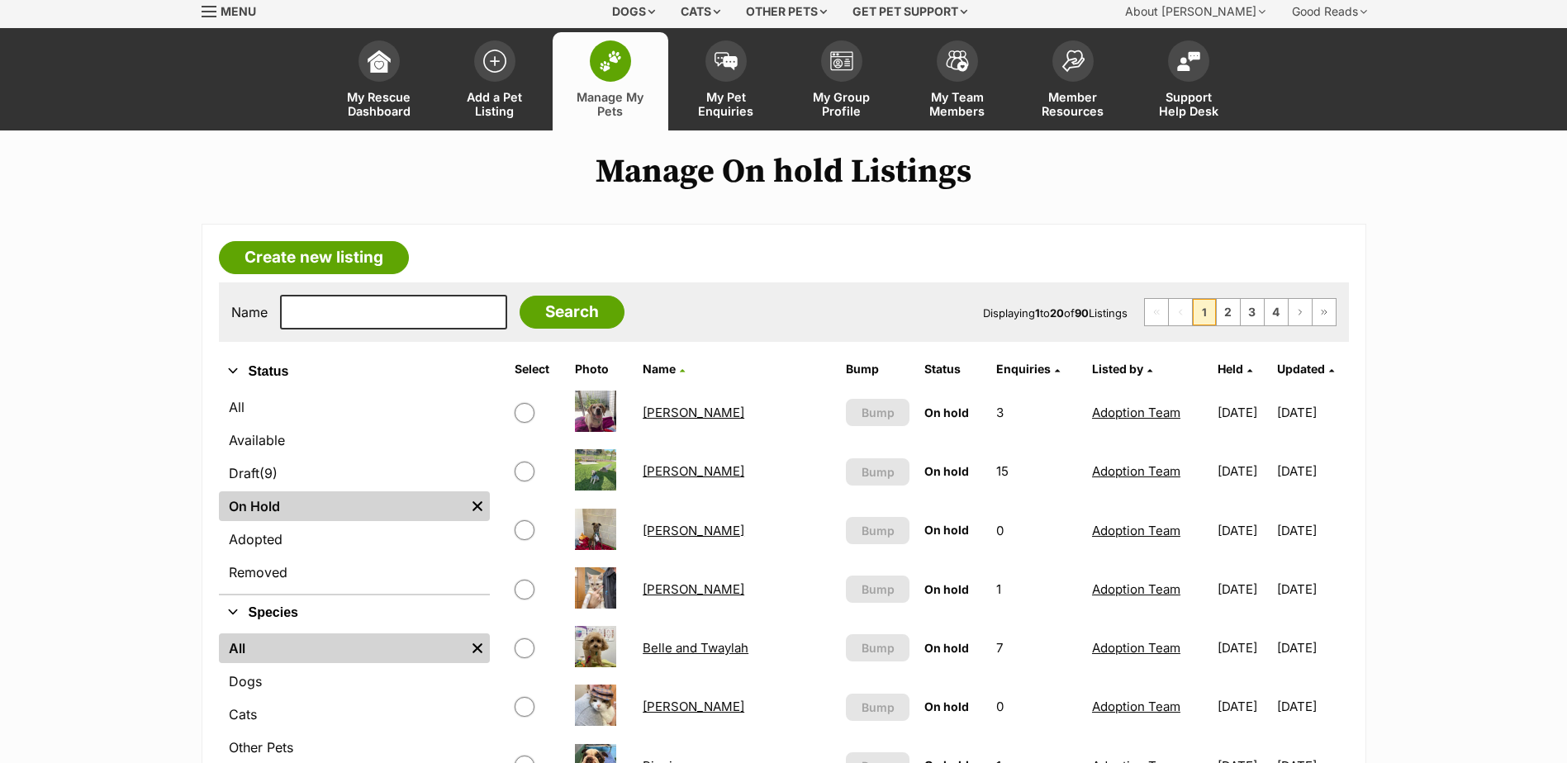
scroll to position [83, 0]
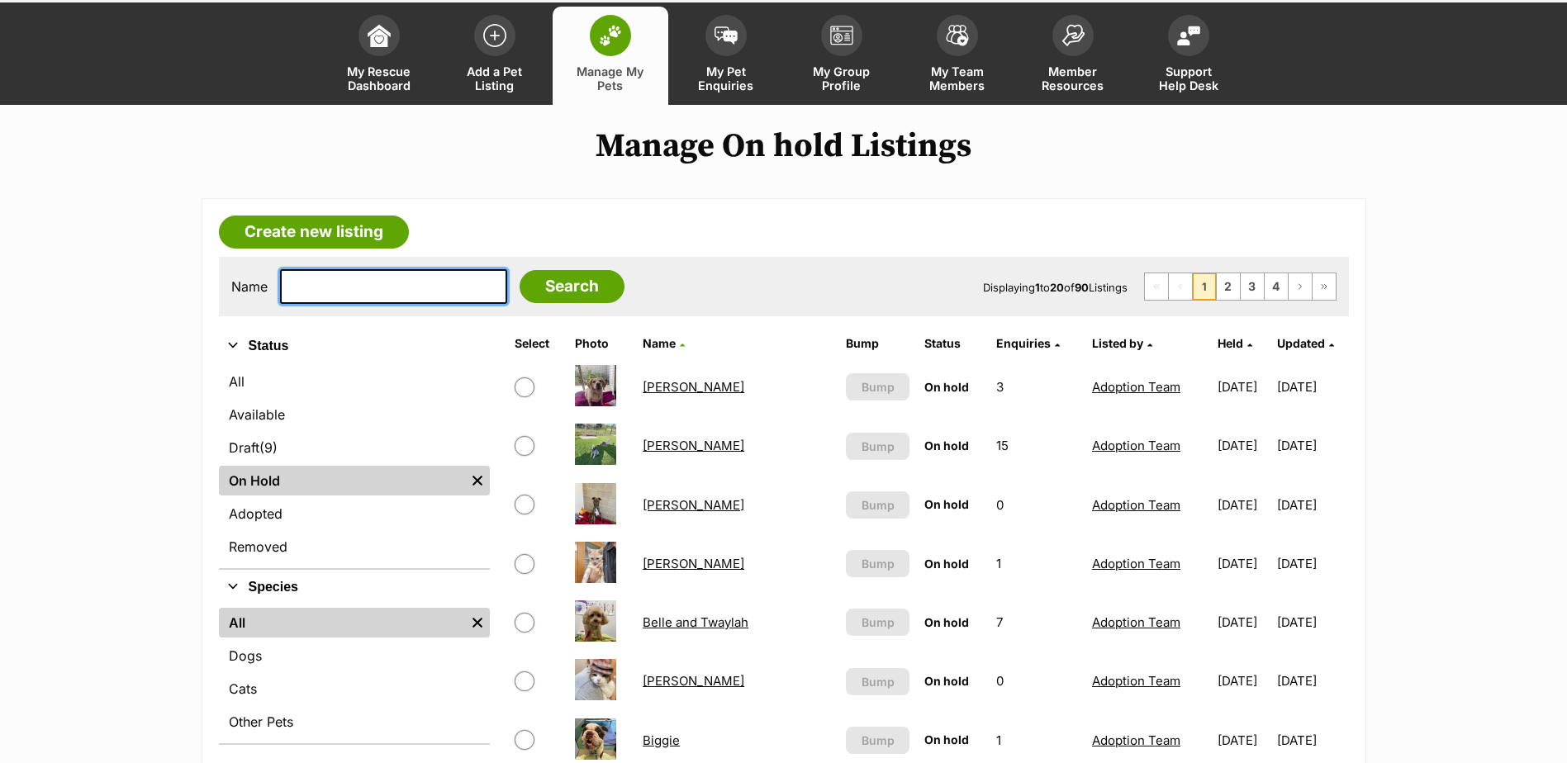
click at [342, 283] on input "text" at bounding box center [393, 286] width 227 height 35
type input "ELEANOR"
click at [519, 270] on input "Search" at bounding box center [571, 286] width 105 height 33
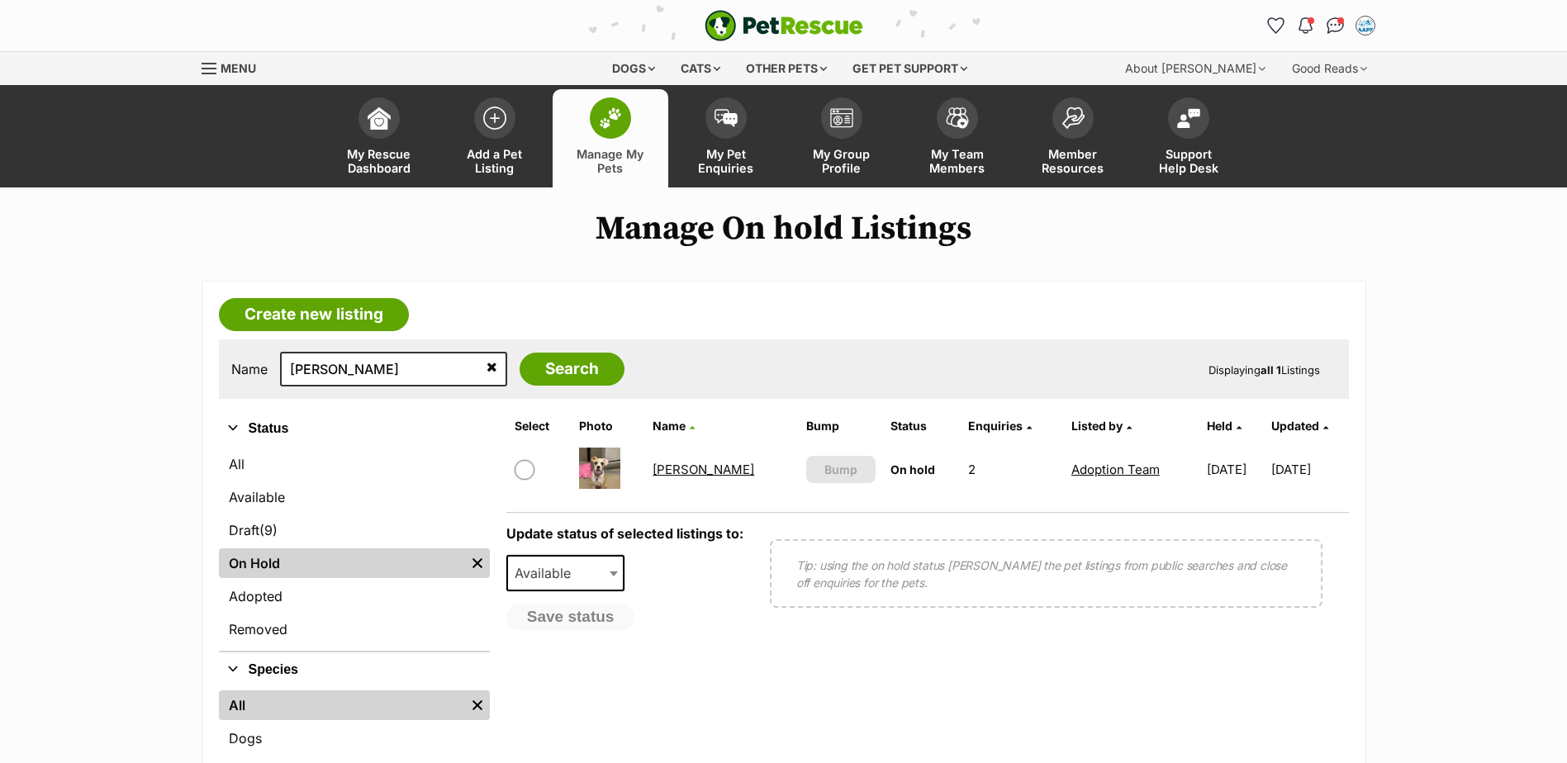
click at [685, 471] on link "Eleanor" at bounding box center [703, 470] width 102 height 16
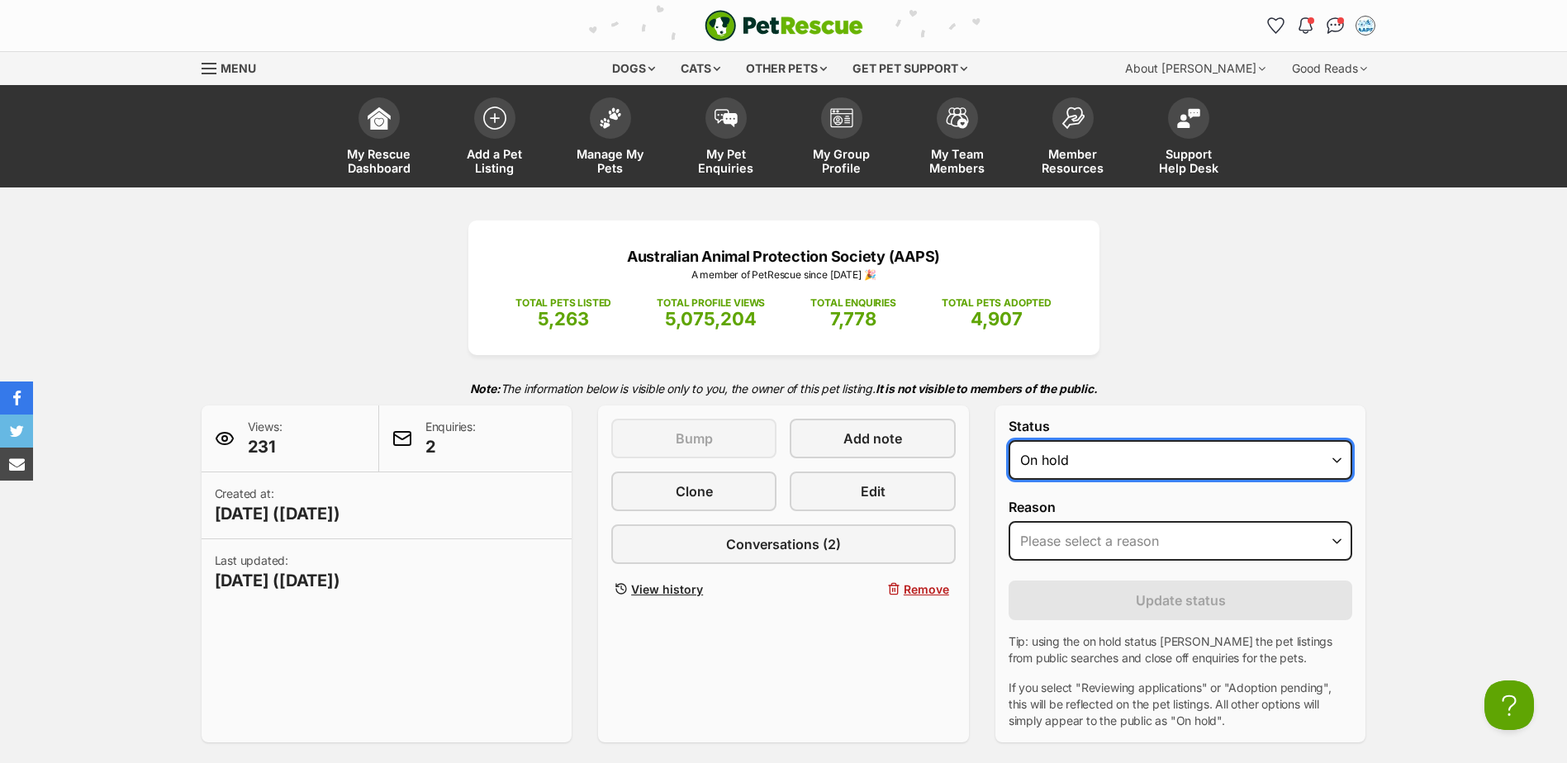
click at [1339, 459] on select "Draft - not available as listing has enquires Available On hold Adopted" at bounding box center [1180, 460] width 344 height 40
select select "rehomed"
click at [1008, 440] on select "Draft - not available as listing has enquires Available On hold Adopted" at bounding box center [1180, 460] width 344 height 40
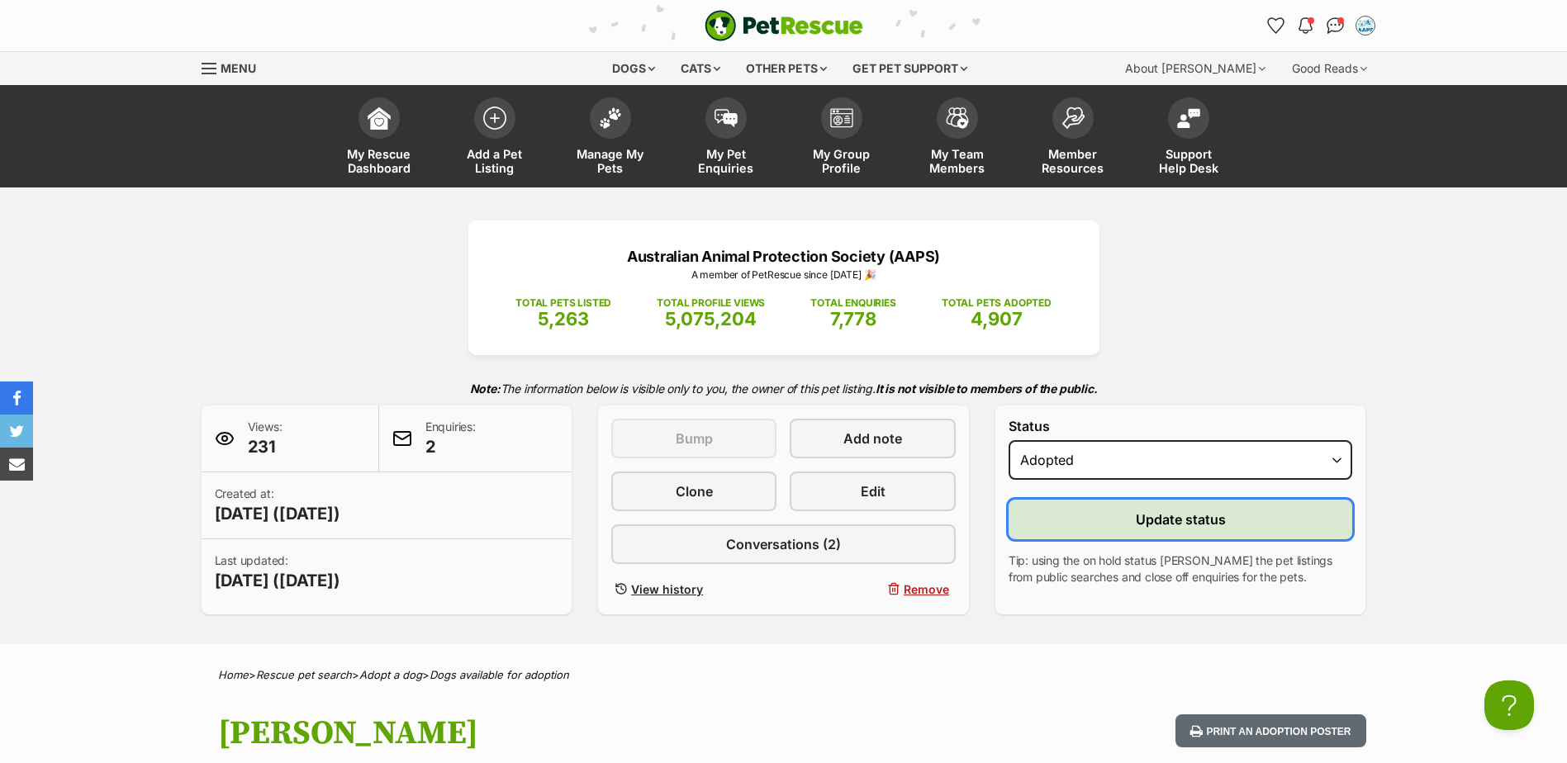
click at [1197, 524] on span "Update status" at bounding box center [1180, 520] width 90 height 20
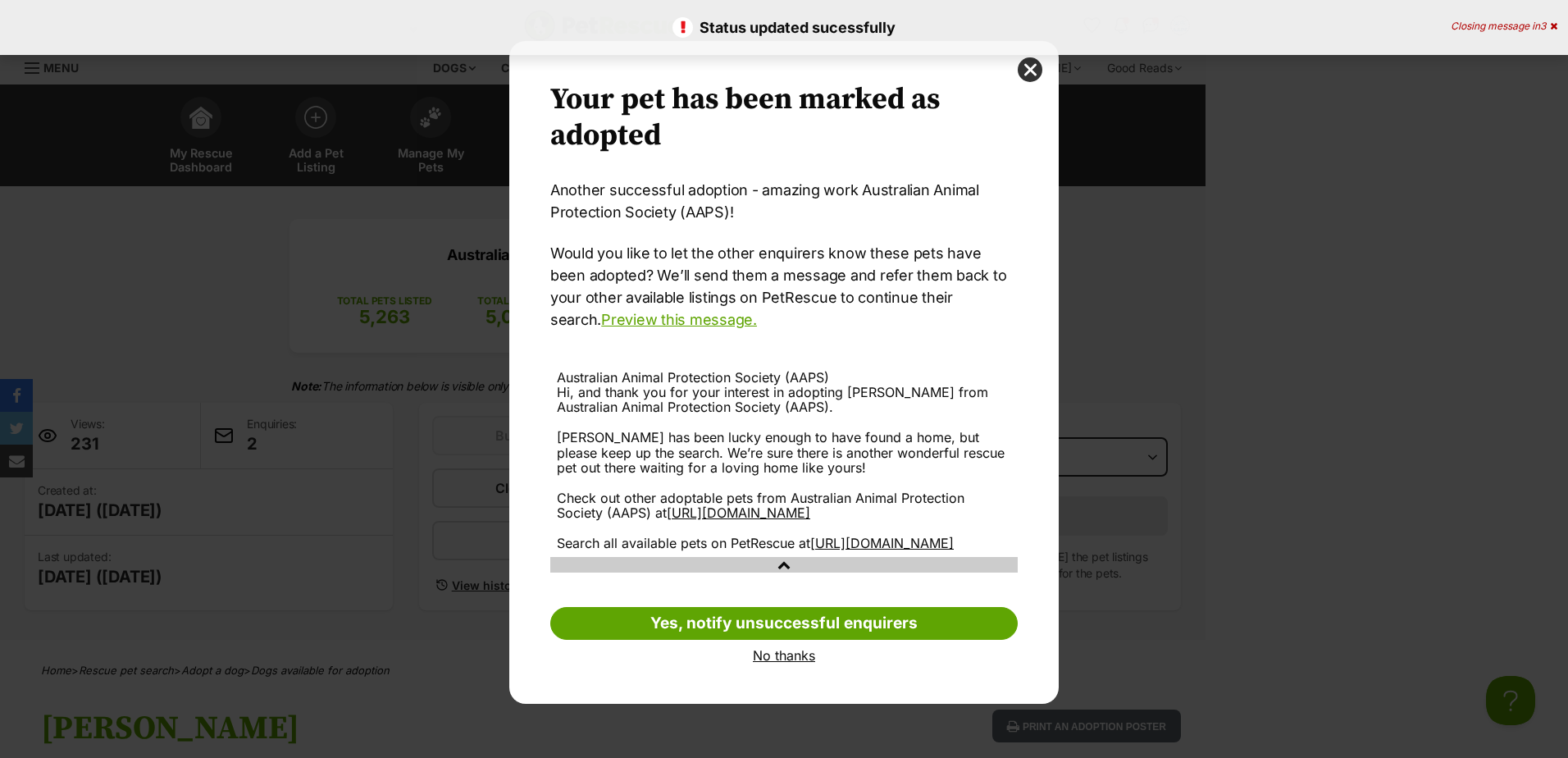
click at [800, 663] on link "No thanks" at bounding box center [784, 655] width 468 height 15
